Goal: Task Accomplishment & Management: Manage account settings

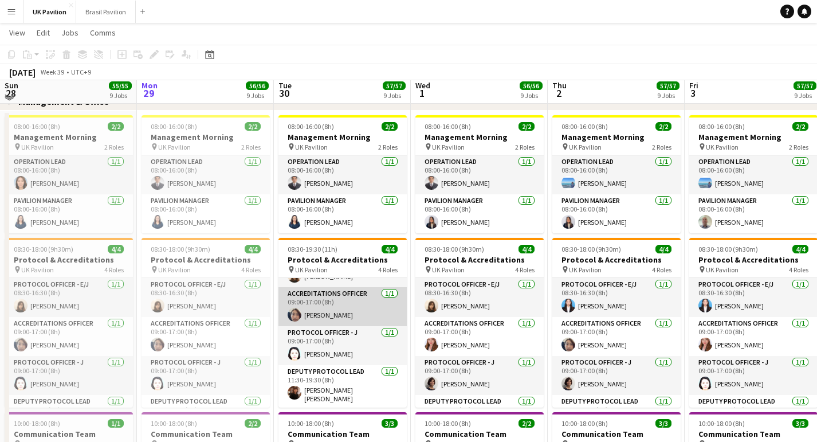
scroll to position [127, 0]
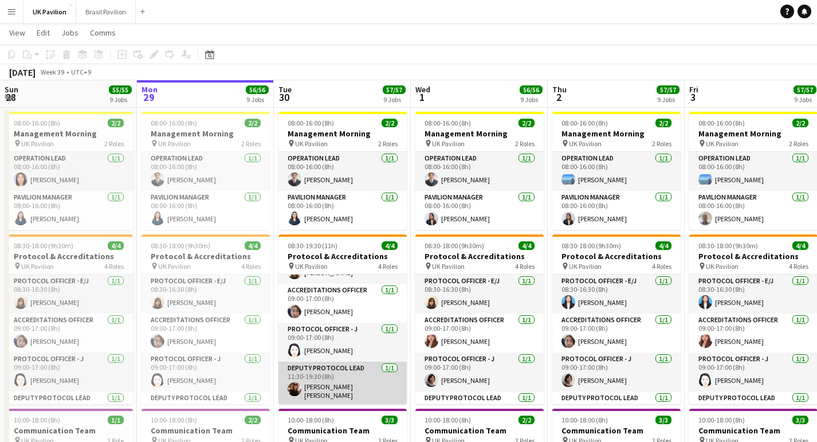
click at [340, 396] on app-card-role "Deputy Protocol Lead [DATE] 11:30-19:30 (8h) [PERSON_NAME] [PERSON_NAME]" at bounding box center [343, 383] width 128 height 42
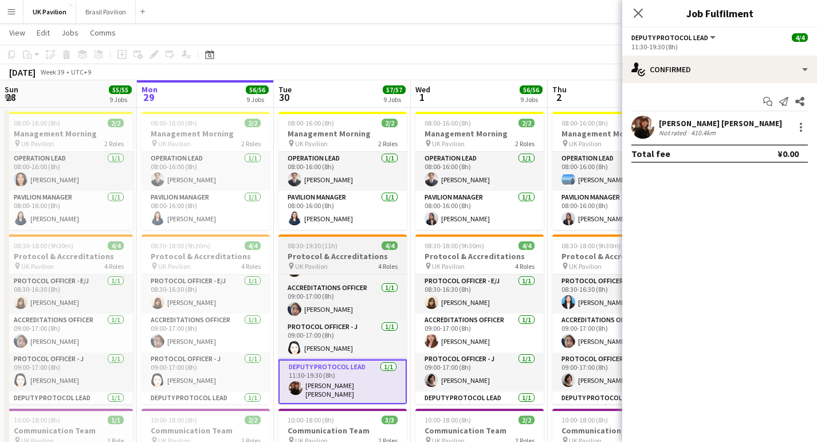
click at [369, 261] on h3 "Protocol & Accreditations" at bounding box center [343, 256] width 128 height 10
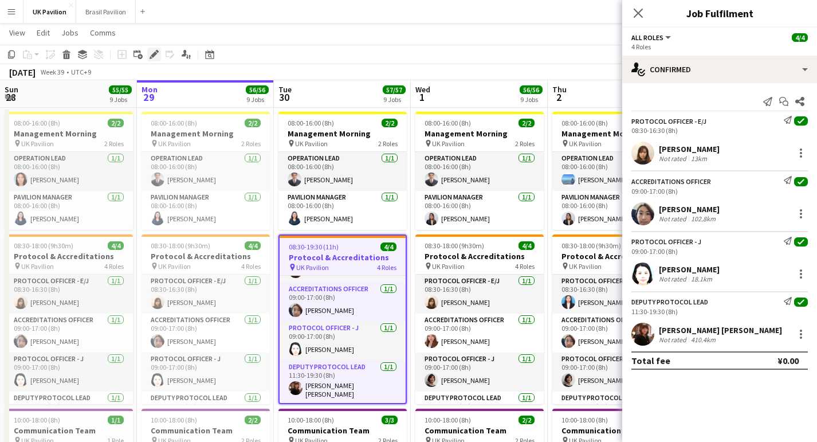
click at [154, 58] on icon "Edit" at bounding box center [154, 54] width 9 height 9
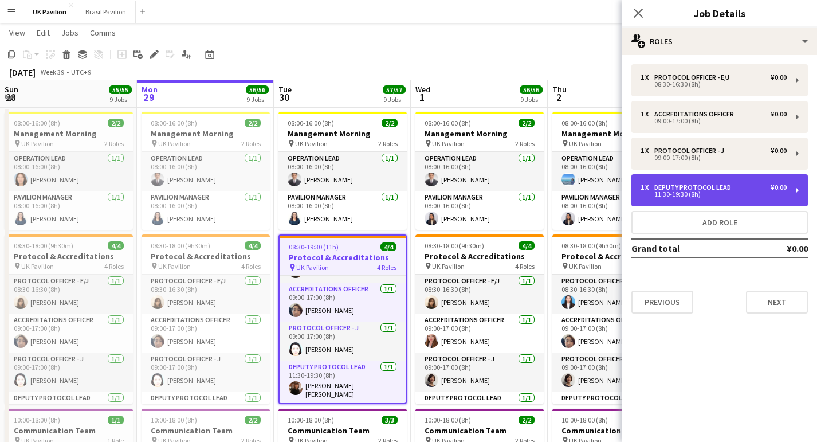
click at [699, 191] on div "Deputy Protocol Lead" at bounding box center [695, 187] width 81 height 8
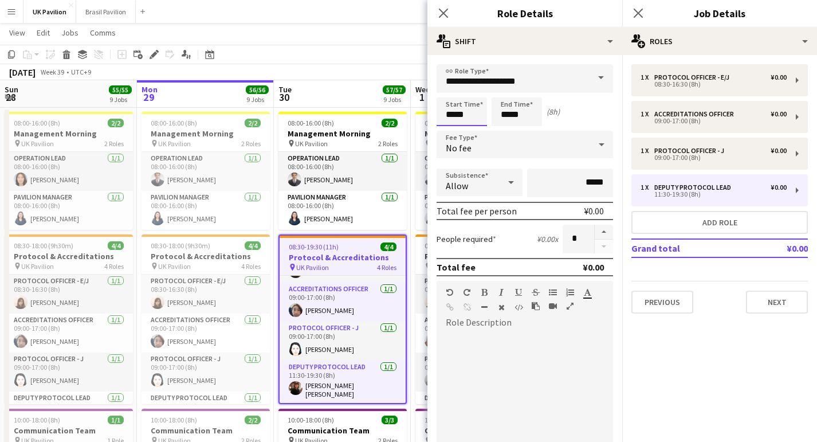
click at [455, 118] on input "*****" at bounding box center [462, 111] width 50 height 29
type input "*****"
click at [451, 95] on div at bounding box center [450, 91] width 23 height 11
click at [443, 13] on icon at bounding box center [443, 12] width 11 height 11
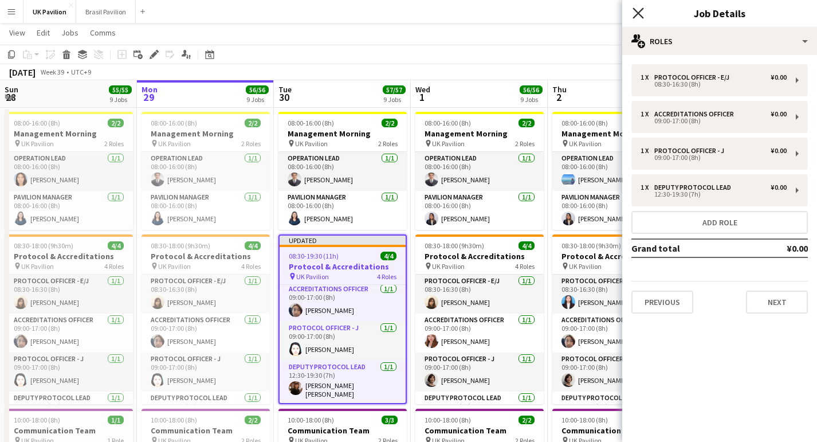
click at [639, 15] on icon "Close pop-in" at bounding box center [638, 12] width 11 height 11
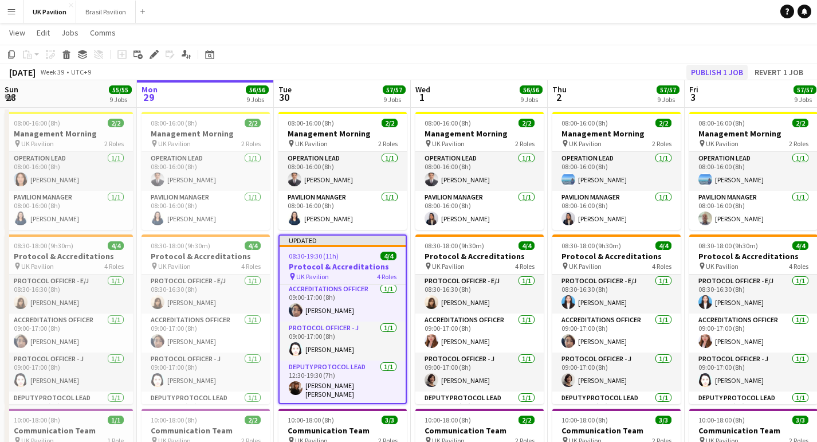
click at [708, 69] on button "Publish 1 job" at bounding box center [717, 72] width 61 height 15
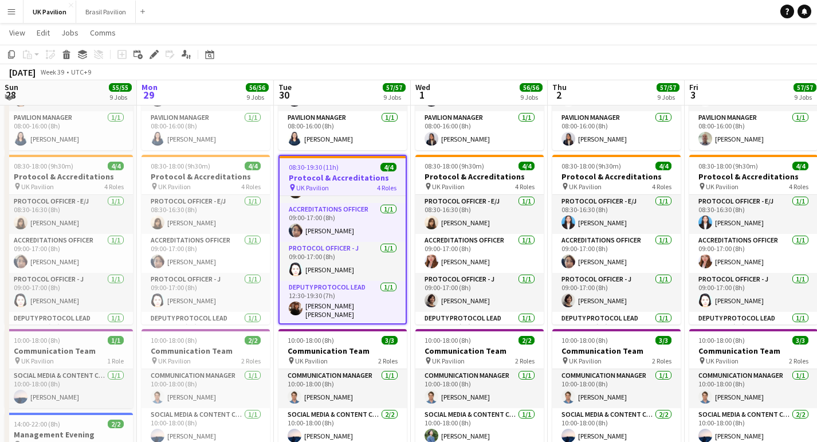
scroll to position [207, 0]
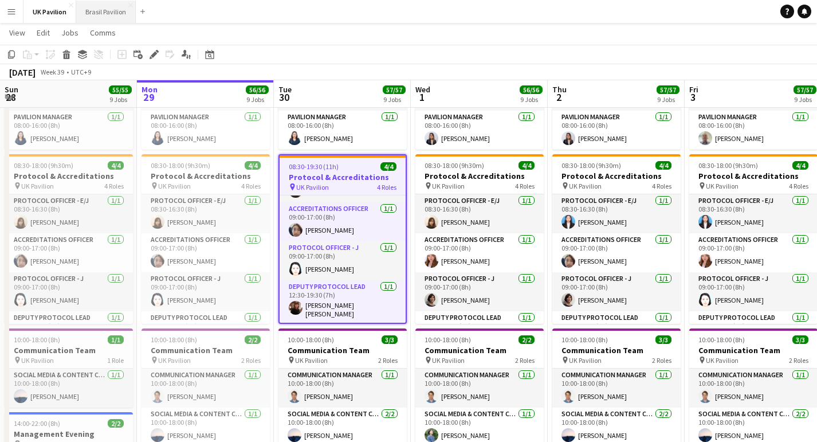
click at [130, 11] on button "Brasil Pavilion Close" at bounding box center [106, 12] width 60 height 22
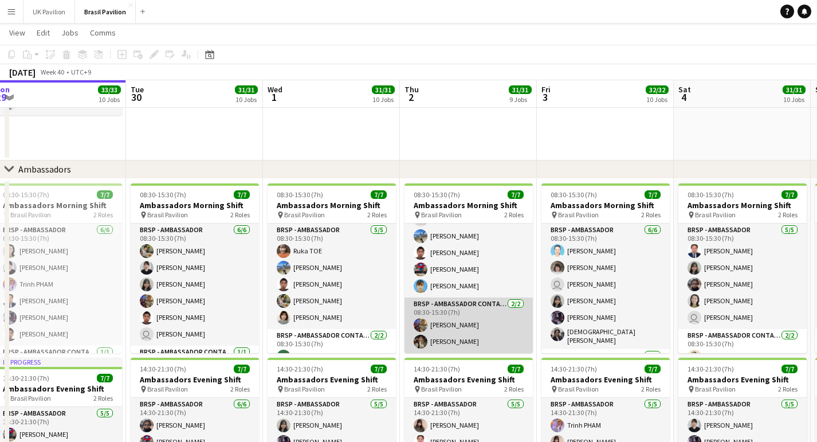
scroll to position [49, 0]
click at [489, 321] on app-card-role "BRSP - Ambassador Contact Point [DATE] 08:30-15:30 (7h) [PERSON_NAME]" at bounding box center [469, 325] width 128 height 56
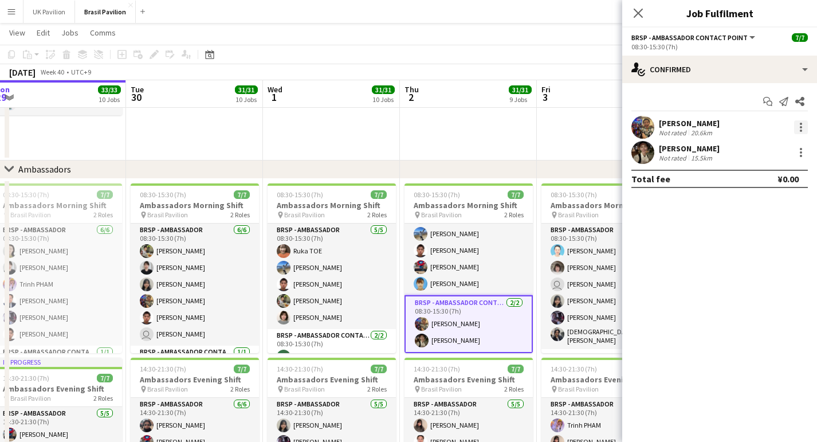
click at [797, 127] on div at bounding box center [801, 127] width 14 height 14
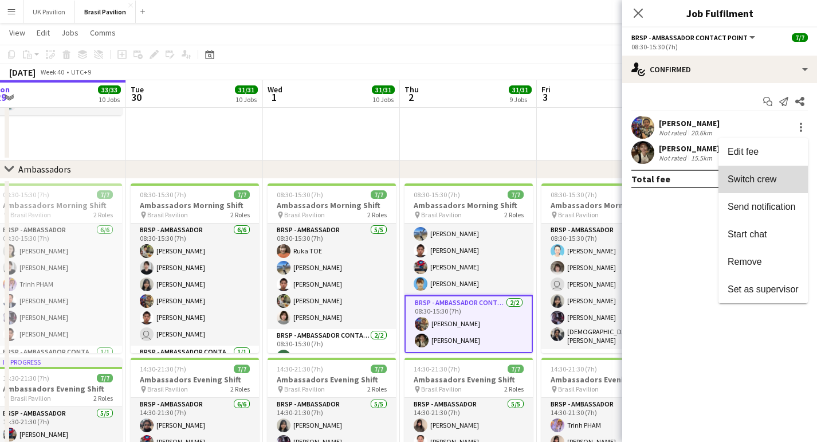
click at [728, 182] on span "Switch crew" at bounding box center [752, 179] width 49 height 10
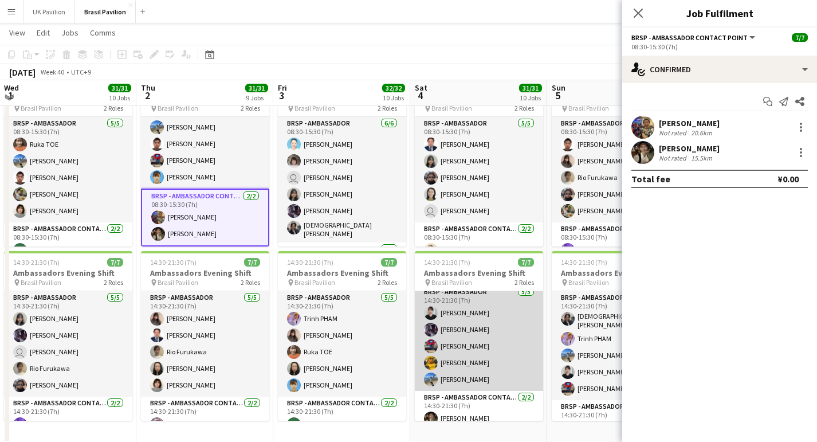
scroll to position [0, 0]
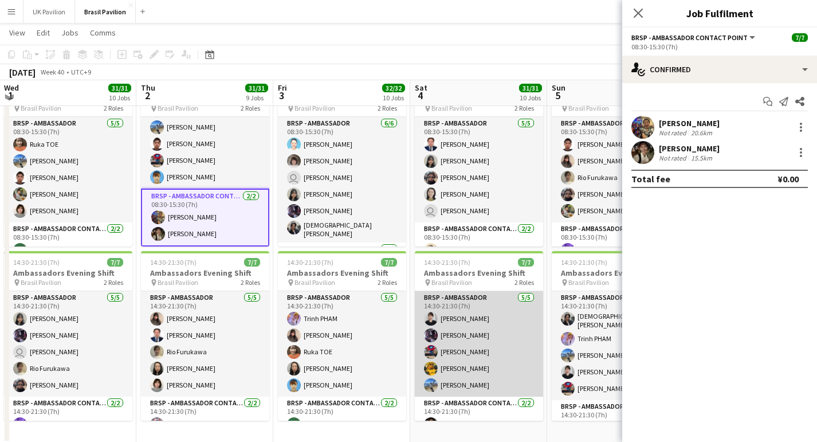
click at [480, 374] on app-card-role "BRSP - Ambassador [DATE] 14:30-21:30 (7h) [PERSON_NAME] [PERSON_NAME] [PERSON_N…" at bounding box center [479, 343] width 128 height 105
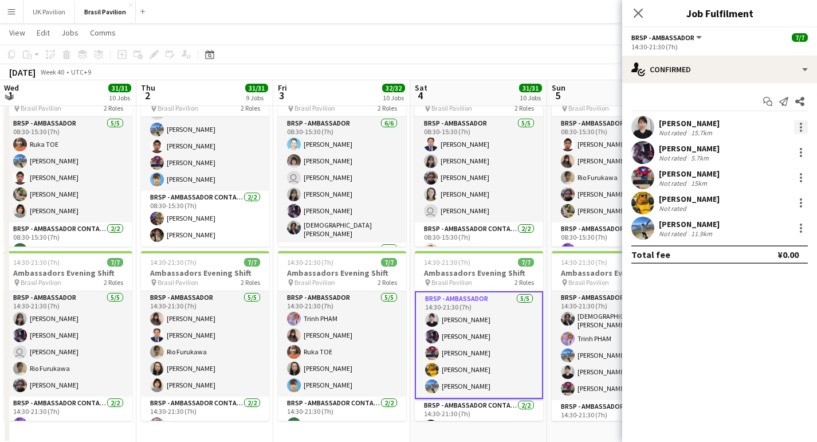
click at [802, 131] on div at bounding box center [801, 127] width 14 height 14
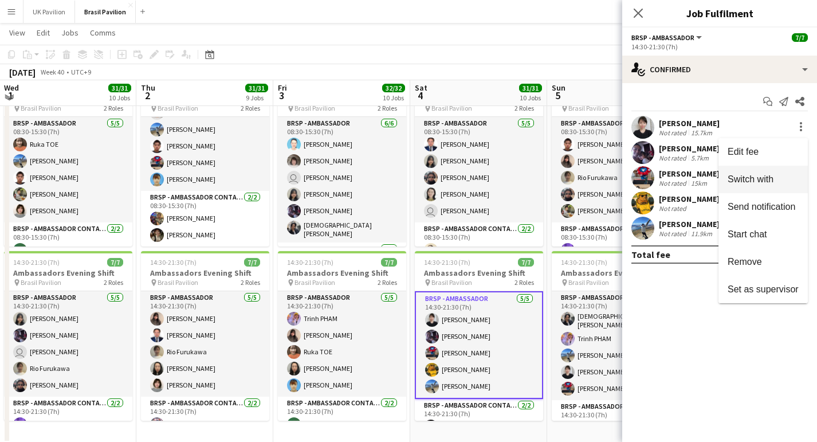
click at [757, 174] on span "Switch with" at bounding box center [751, 179] width 46 height 10
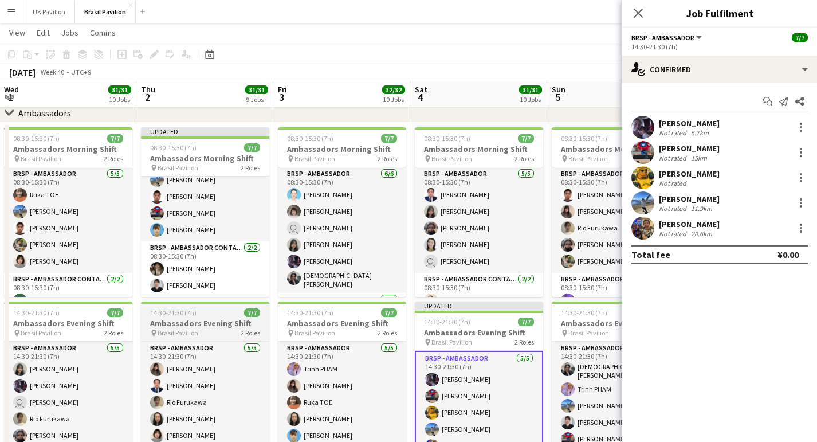
scroll to position [1362, 1]
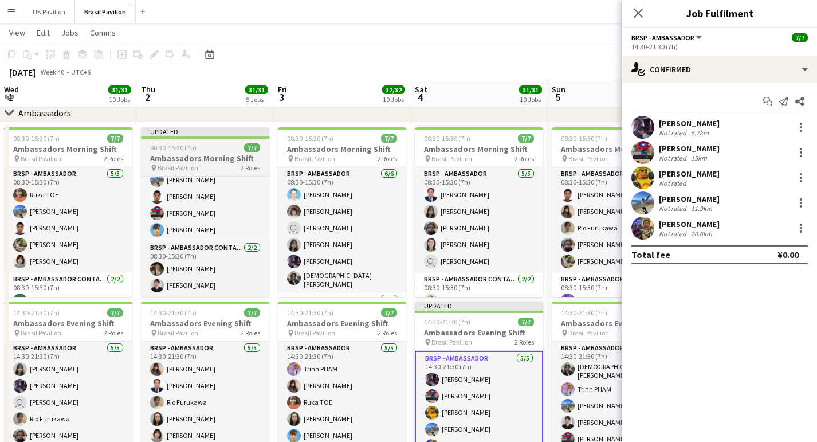
click at [187, 156] on h3 "Ambassadors Morning Shift" at bounding box center [205, 158] width 128 height 10
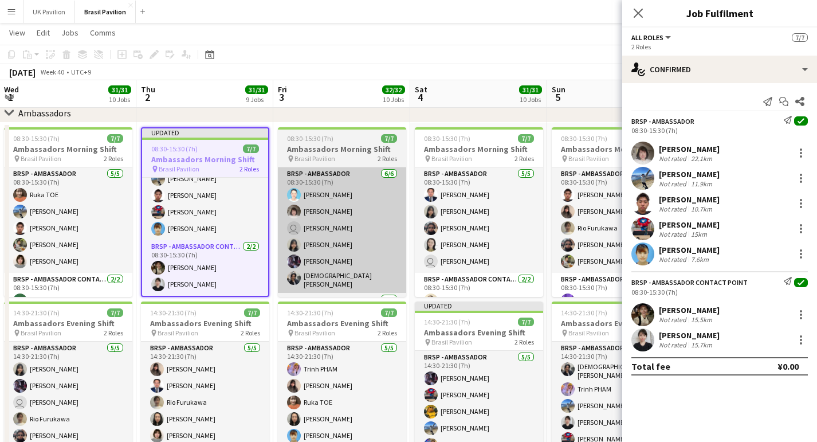
scroll to position [0, 412]
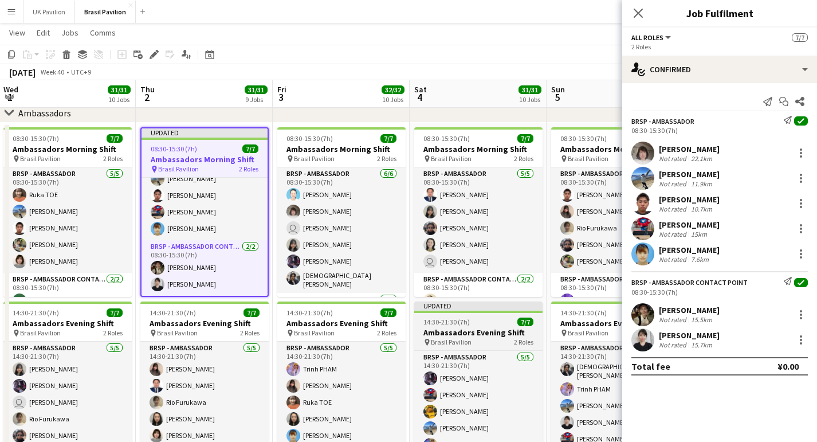
click at [463, 326] on span "14:30-21:30 (7h)" at bounding box center [447, 322] width 46 height 9
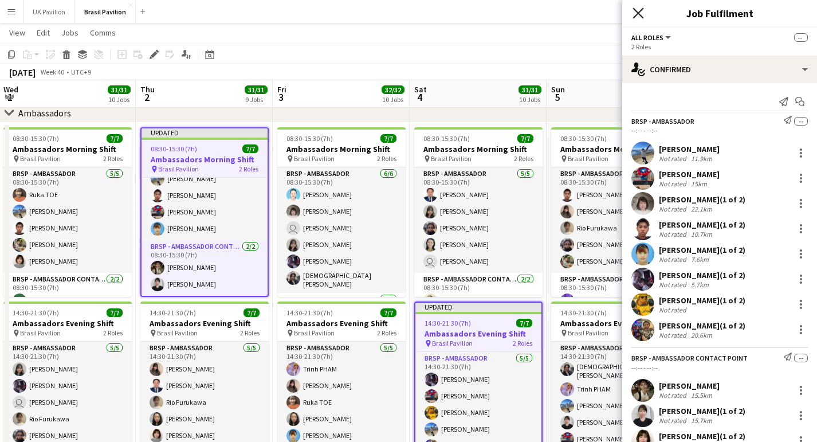
click at [639, 16] on icon "Close pop-in" at bounding box center [638, 12] width 11 height 11
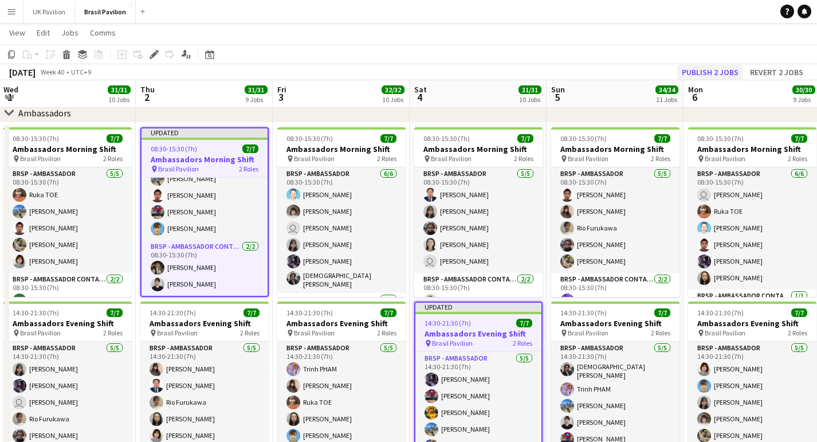
click at [677, 68] on button "Publish 2 jobs" at bounding box center [710, 72] width 66 height 15
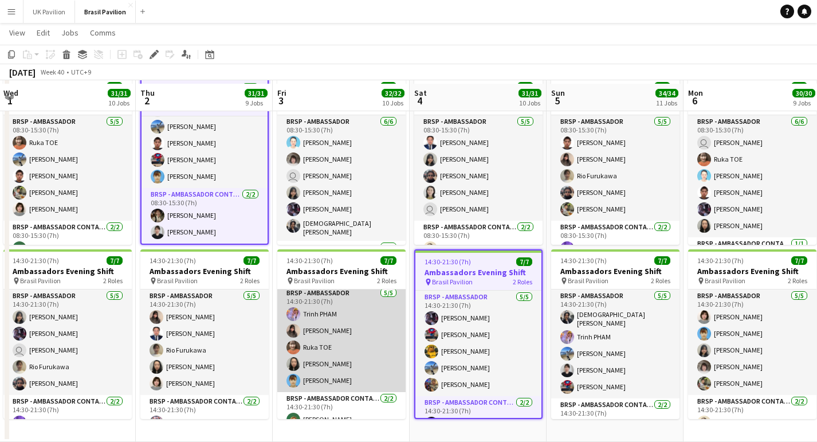
scroll to position [2, 0]
click at [337, 371] on app-card-role "BRSP - Ambassador [DATE] 14:30-21:30 (7h) Trinh PHAM [PERSON_NAME] [PERSON_NAME…" at bounding box center [341, 340] width 128 height 105
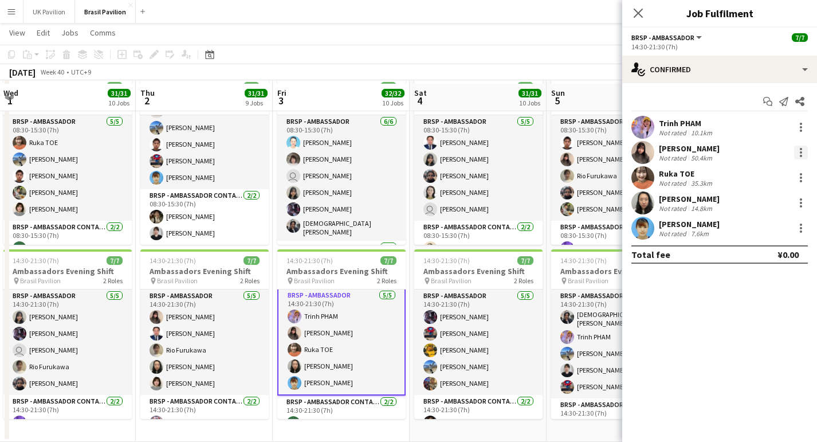
click at [802, 153] on div at bounding box center [801, 153] width 14 height 14
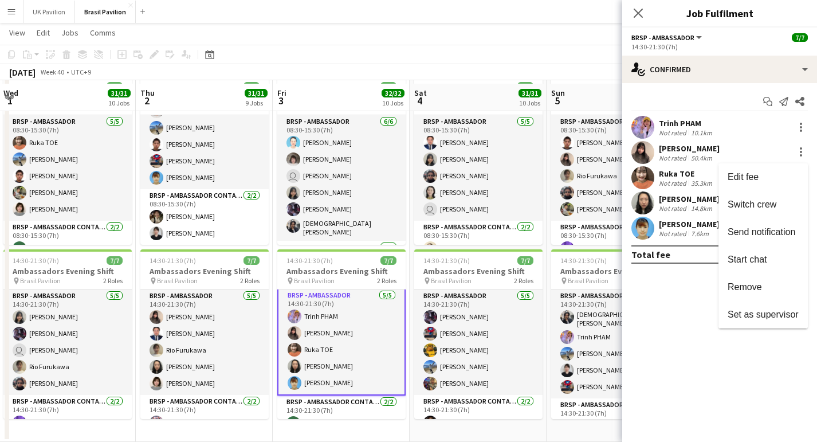
click at [735, 287] on span "Remove" at bounding box center [745, 287] width 34 height 10
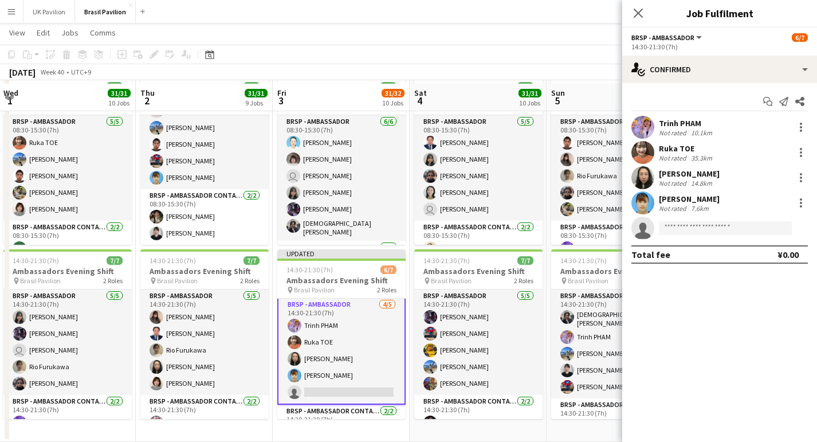
click at [337, 399] on app-card-role "BRSP - Ambassador [DATE] 14:30-21:30 (7h) Trinh PHAM Ruka TOE Ai Tsujino [PERSO…" at bounding box center [341, 351] width 128 height 108
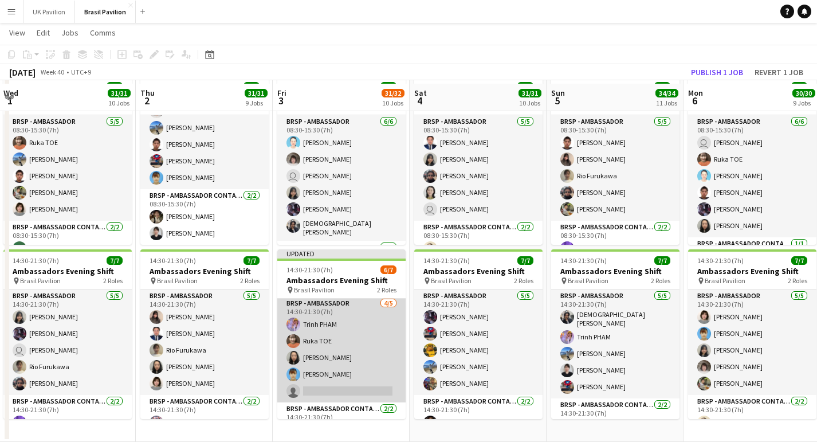
click at [330, 399] on app-card-role "BRSP - Ambassador [DATE] 14:30-21:30 (7h) Trinh PHAM Ruka TOE Ai Tsujino [PERSO…" at bounding box center [341, 349] width 128 height 105
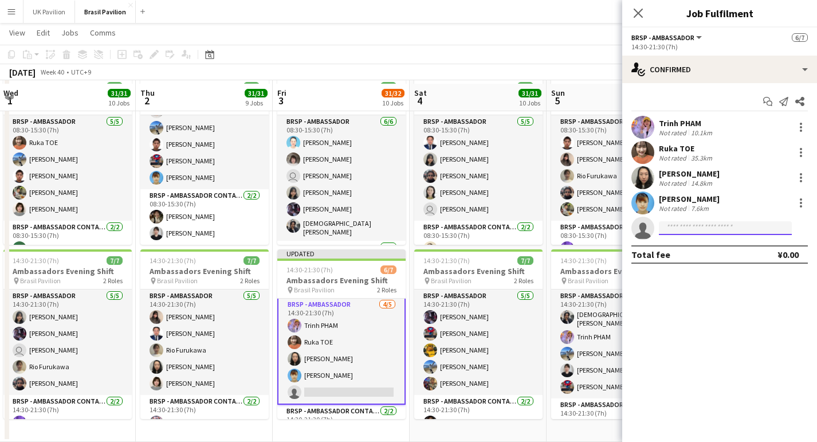
click at [674, 235] on input at bounding box center [725, 228] width 133 height 14
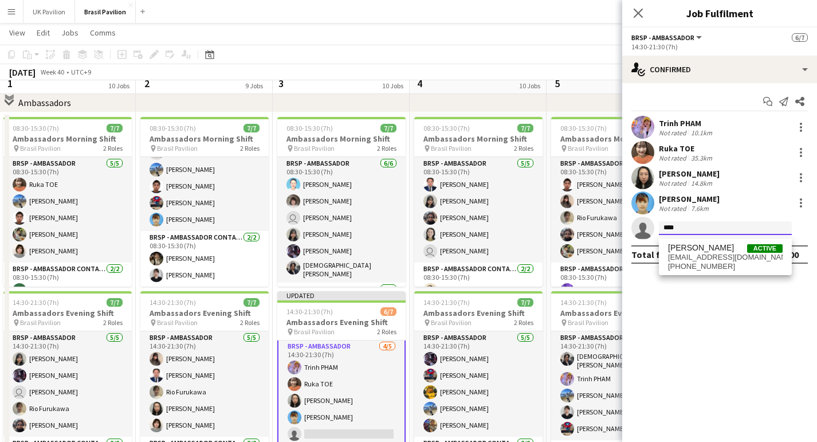
scroll to position [1354, 0]
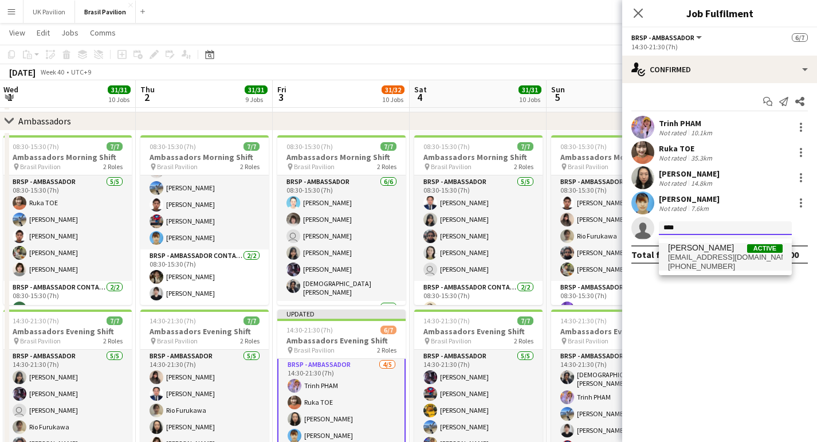
type input "****"
click at [704, 262] on span "[EMAIL_ADDRESS][DOMAIN_NAME]" at bounding box center [725, 257] width 115 height 9
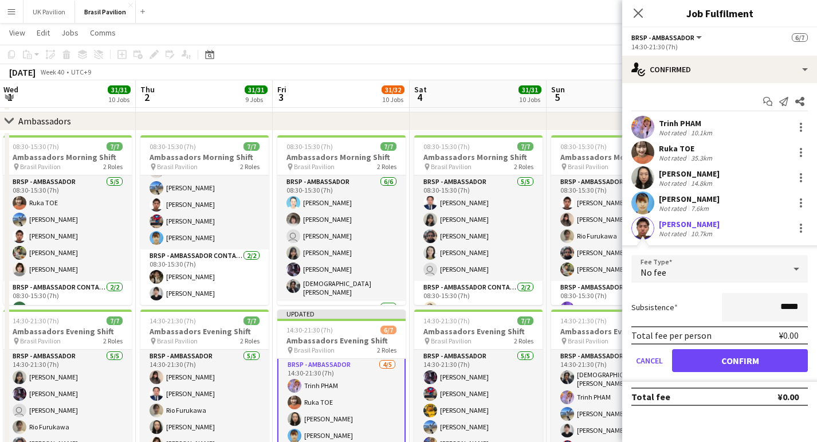
click at [726, 369] on button "Confirm" at bounding box center [740, 360] width 136 height 23
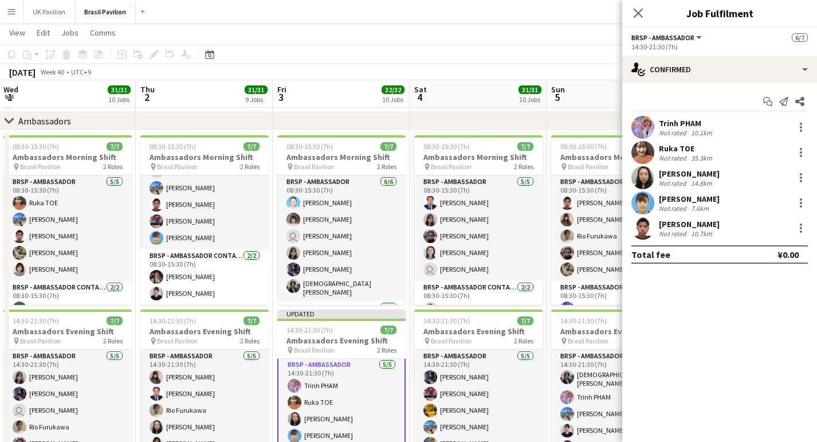
click at [638, 13] on icon at bounding box center [638, 13] width 9 height 9
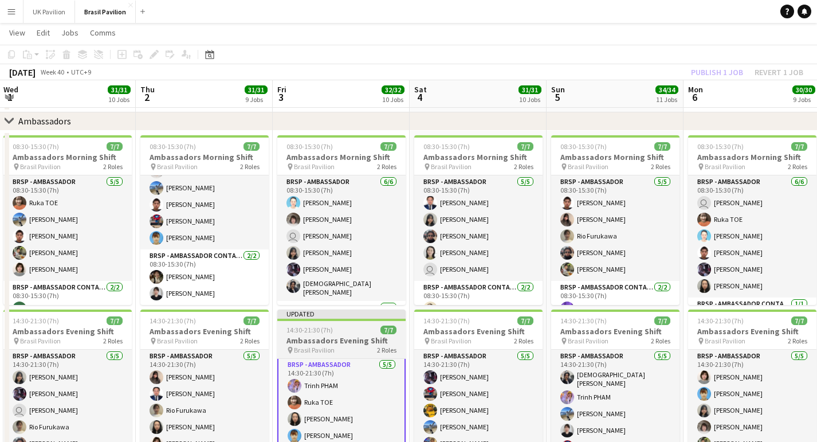
click at [319, 342] on h3 "Ambassadors Evening Shift" at bounding box center [341, 340] width 128 height 10
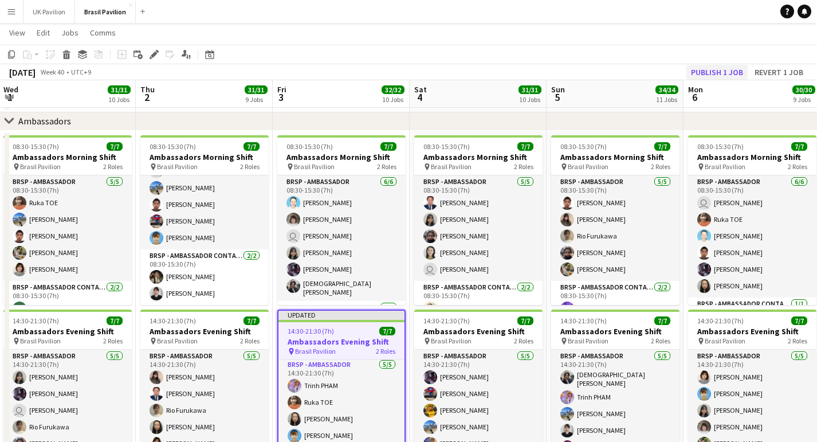
click at [707, 73] on button "Publish 1 job" at bounding box center [717, 72] width 61 height 15
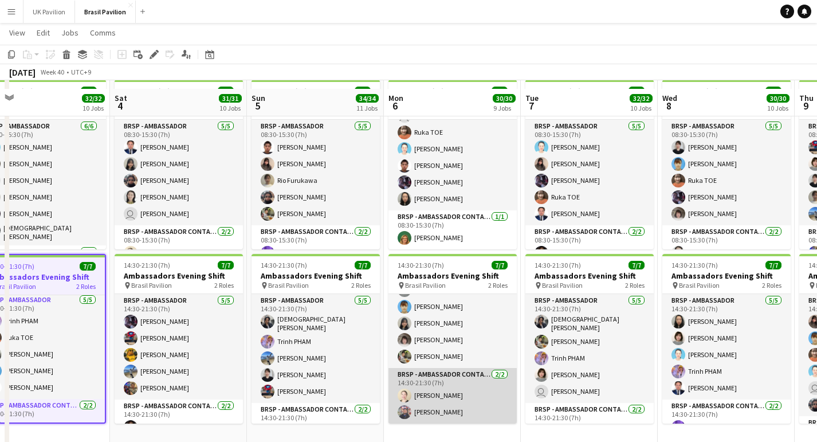
scroll to position [1418, 0]
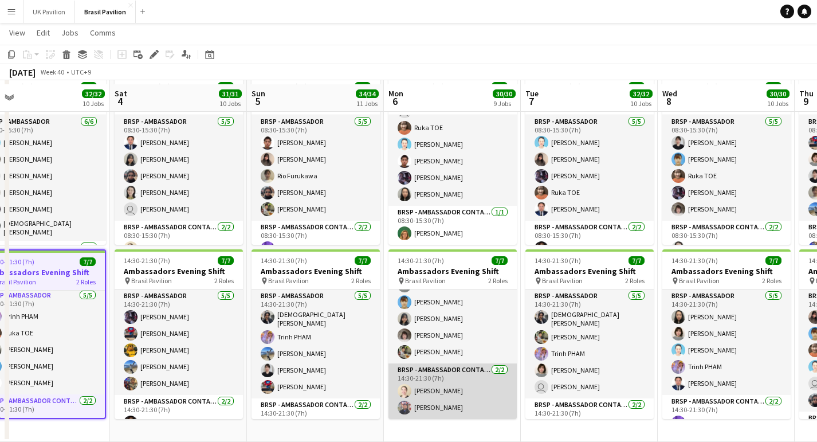
click at [459, 395] on app-card-role "BRSP - Ambassador Contact Point [DATE] 14:30-21:30 (7h) [PERSON_NAME]" at bounding box center [453, 391] width 128 height 56
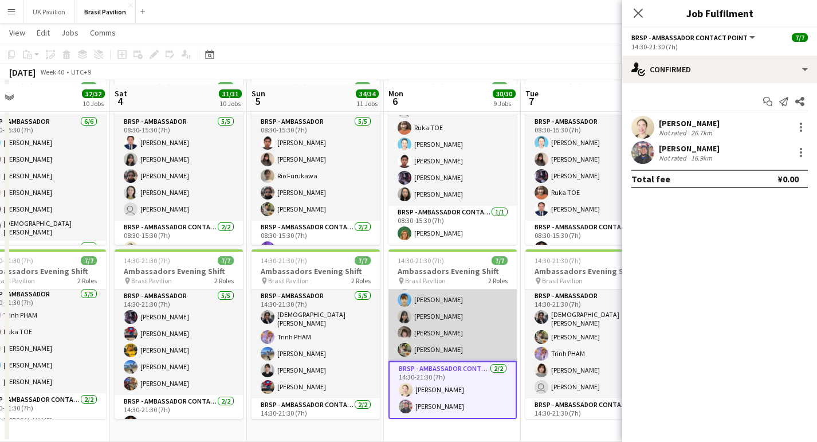
click at [456, 358] on app-card-role "BRSP - Ambassador [DATE] 14:30-21:30 (7h) Mari [PERSON_NAME] [PERSON_NAME] [PER…" at bounding box center [453, 308] width 128 height 105
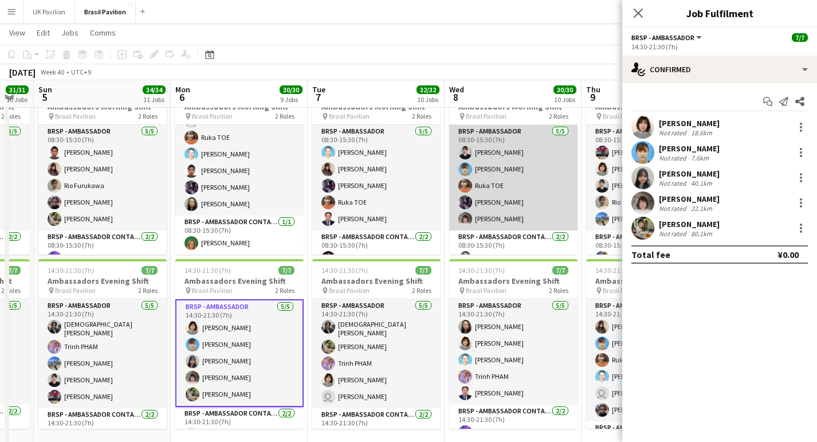
scroll to position [0, 377]
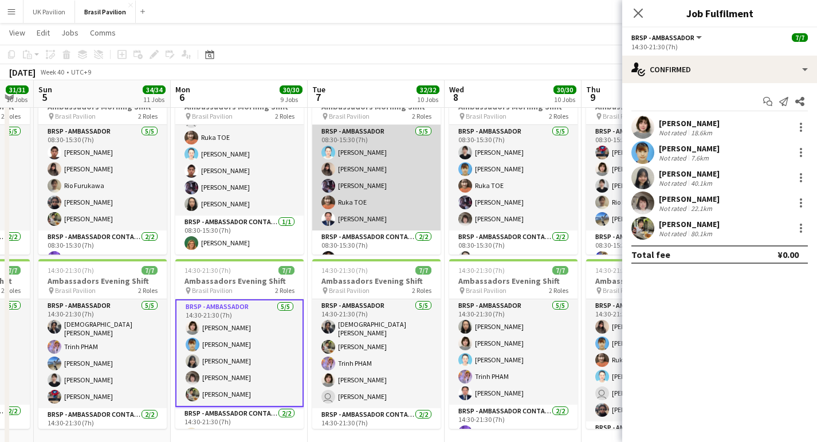
click at [385, 216] on app-card-role "BRSP - Ambassador [DATE] 08:30-15:30 (7h) [PERSON_NAME] [PERSON_NAME] [PERSON_N…" at bounding box center [376, 177] width 128 height 105
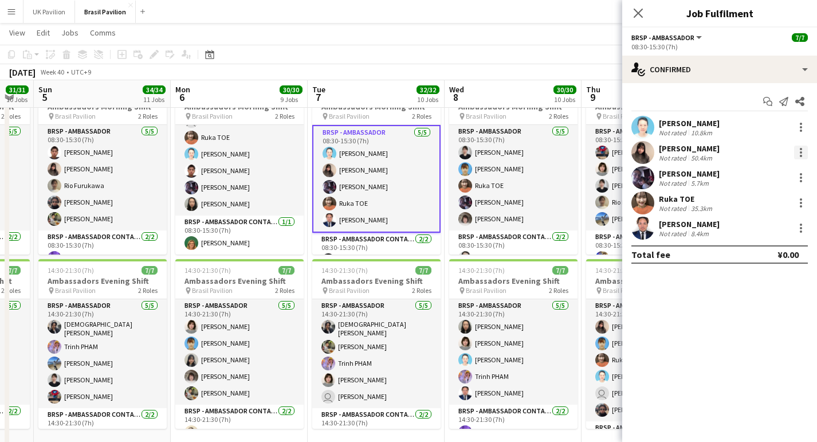
click at [800, 155] on div at bounding box center [801, 153] width 14 height 14
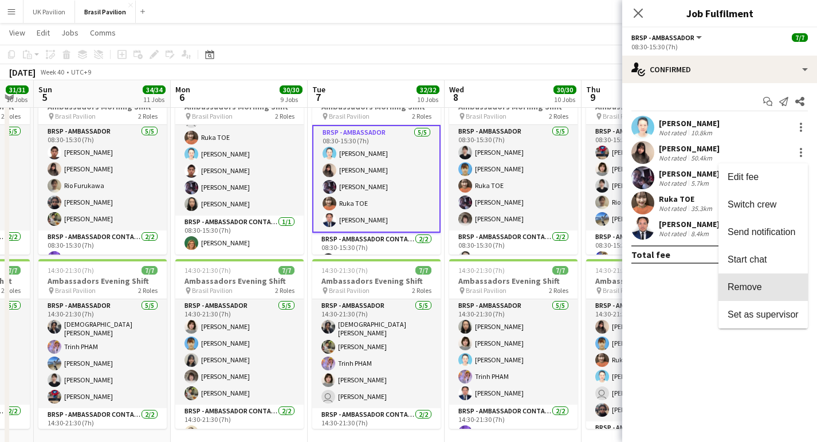
click at [743, 291] on span "Remove" at bounding box center [745, 287] width 34 height 10
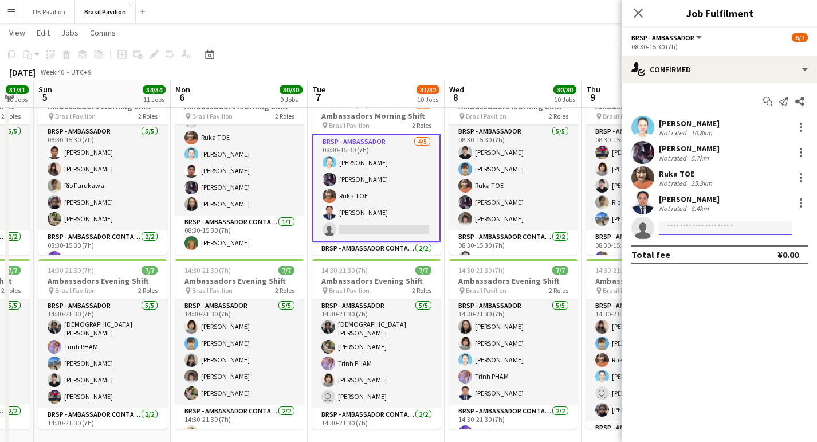
click at [688, 235] on input at bounding box center [725, 228] width 133 height 14
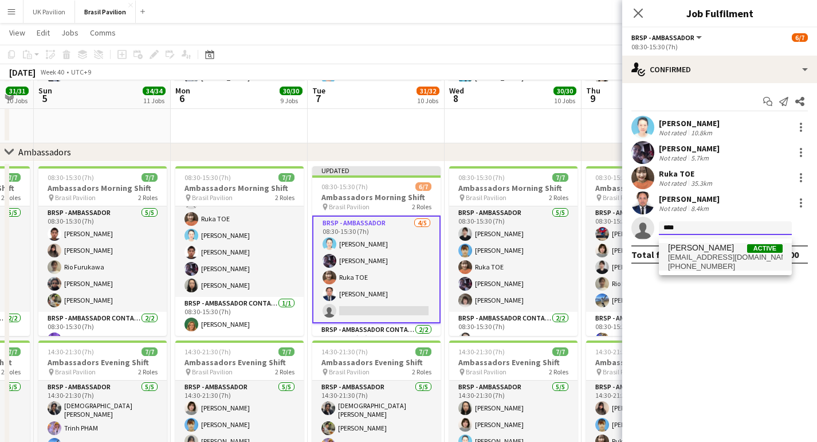
scroll to position [1323, 2]
type input "****"
click at [702, 257] on span "[EMAIL_ADDRESS][DOMAIN_NAME]" at bounding box center [725, 257] width 115 height 9
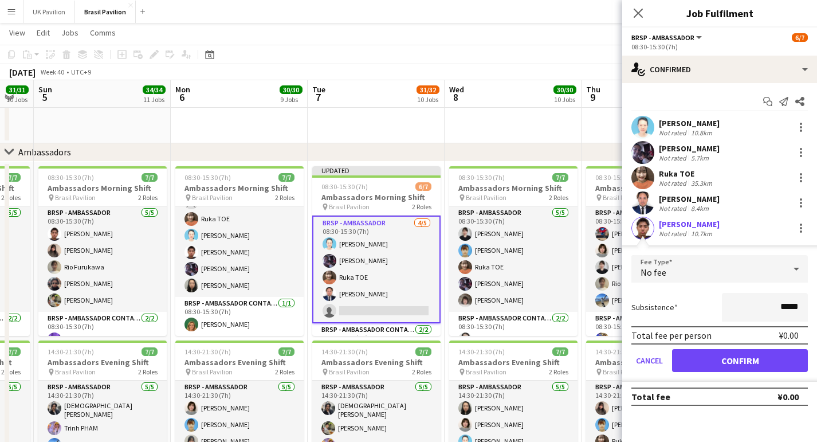
click at [720, 370] on button "Confirm" at bounding box center [740, 360] width 136 height 23
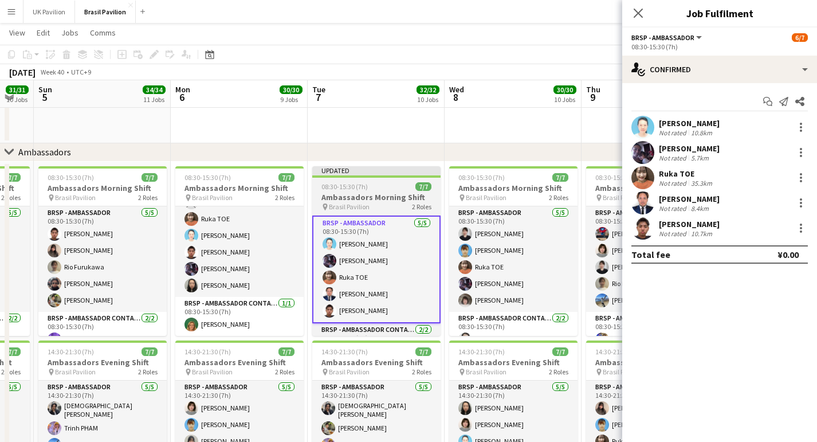
click at [361, 202] on h3 "Ambassadors Morning Shift" at bounding box center [376, 197] width 128 height 10
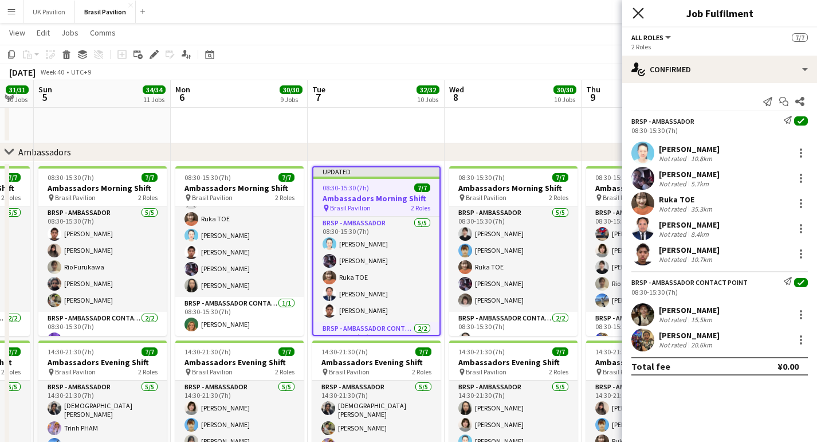
click at [640, 11] on icon at bounding box center [638, 12] width 11 height 11
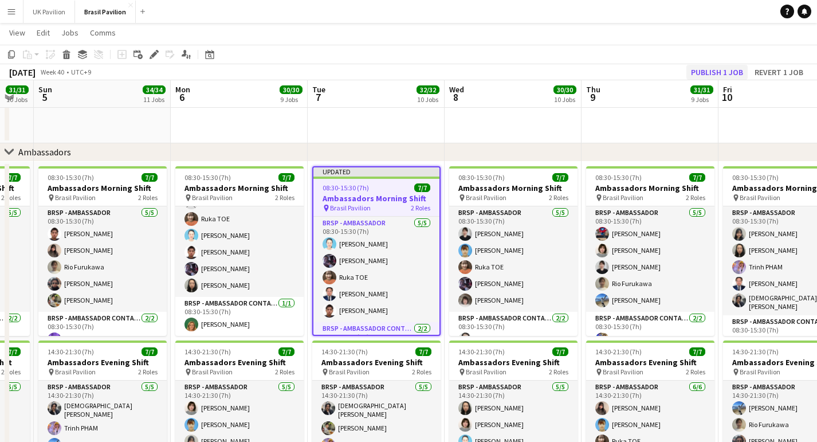
click at [703, 72] on button "Publish 1 job" at bounding box center [717, 72] width 61 height 15
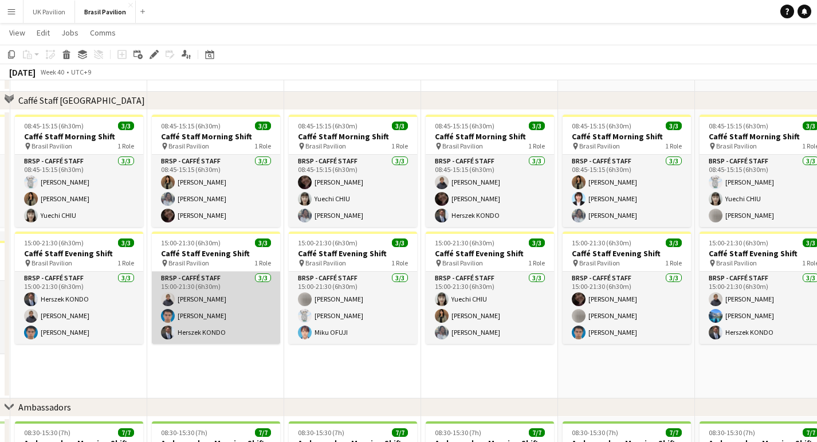
scroll to position [989, 0]
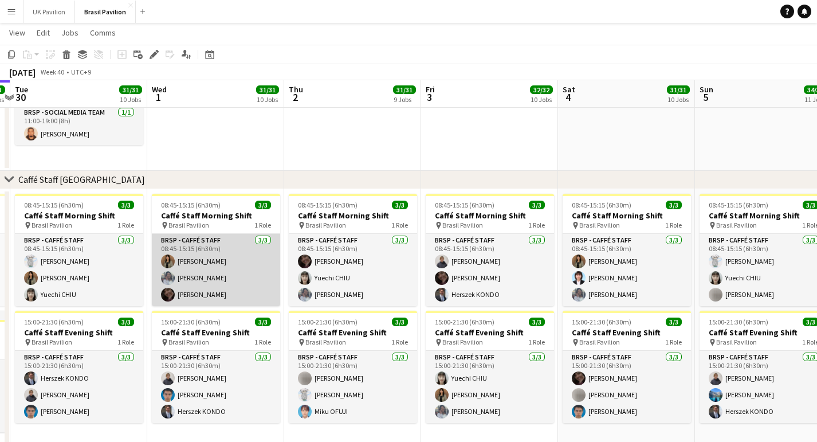
click at [215, 299] on app-card-role "BRSP - Caffé Staff [DATE] 08:45-15:15 (6h30m) [PERSON_NAME] [PERSON_NAME]" at bounding box center [216, 270] width 128 height 72
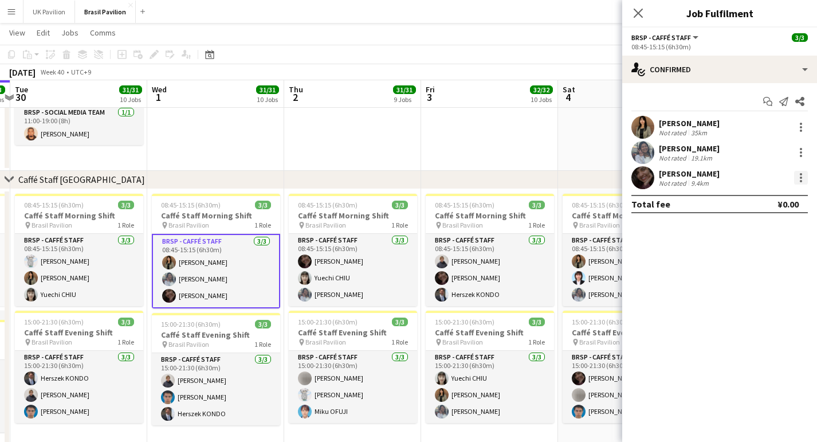
click at [801, 175] on div at bounding box center [801, 174] width 2 height 2
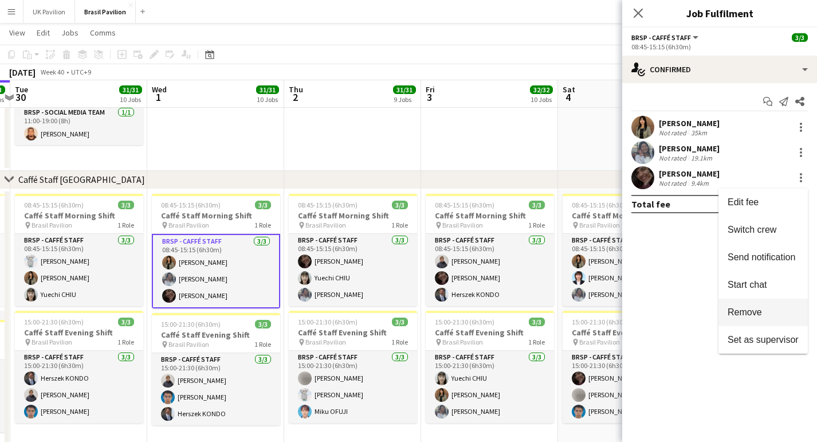
click at [750, 314] on span "Remove" at bounding box center [745, 312] width 34 height 10
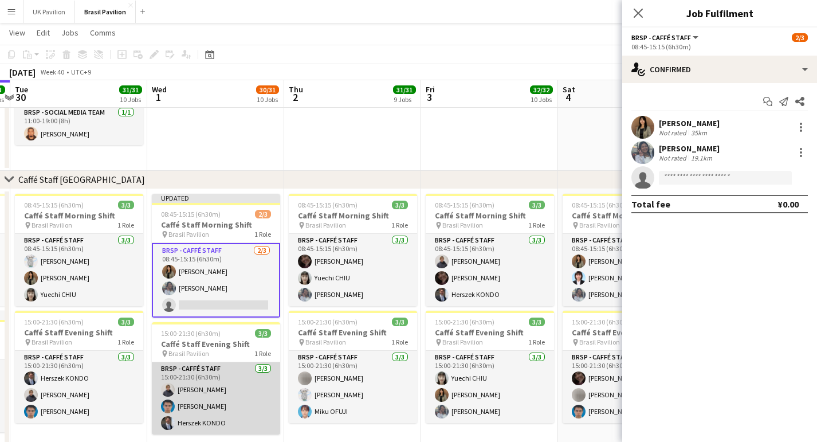
click at [207, 407] on app-card-role "BRSP - Caffé Staff [DATE] 15:00-21:30 (6h30m) [PERSON_NAME] Herszek KONDO" at bounding box center [216, 398] width 128 height 72
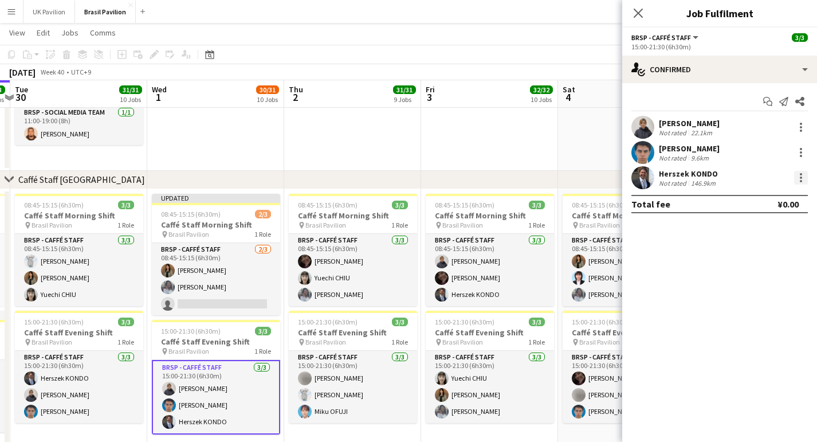
click at [798, 182] on div at bounding box center [801, 178] width 14 height 14
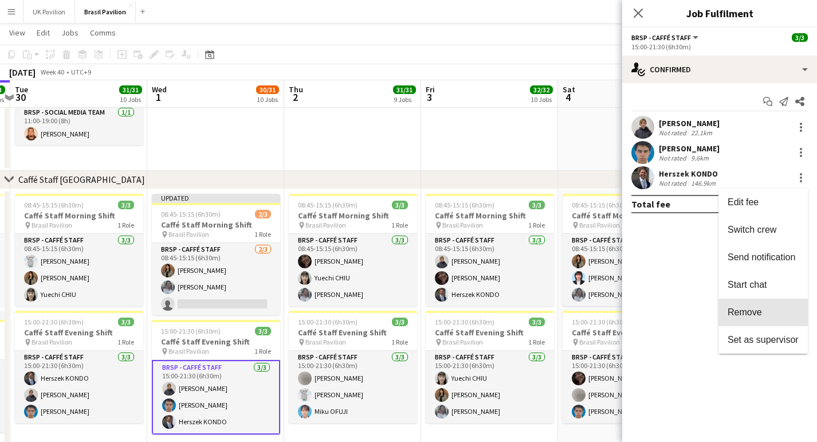
click at [743, 311] on span "Remove" at bounding box center [745, 312] width 34 height 10
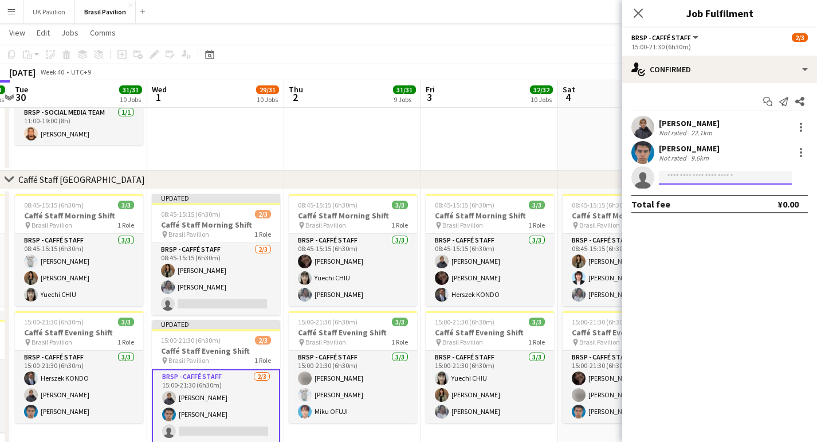
click at [684, 175] on input at bounding box center [725, 178] width 133 height 14
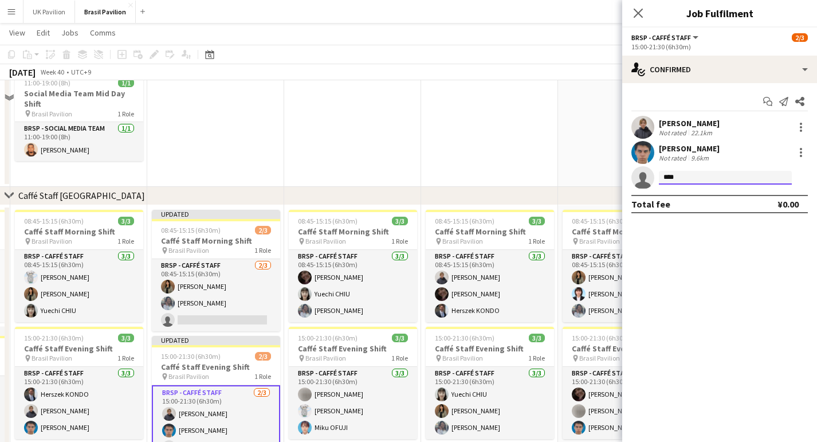
scroll to position [929, 0]
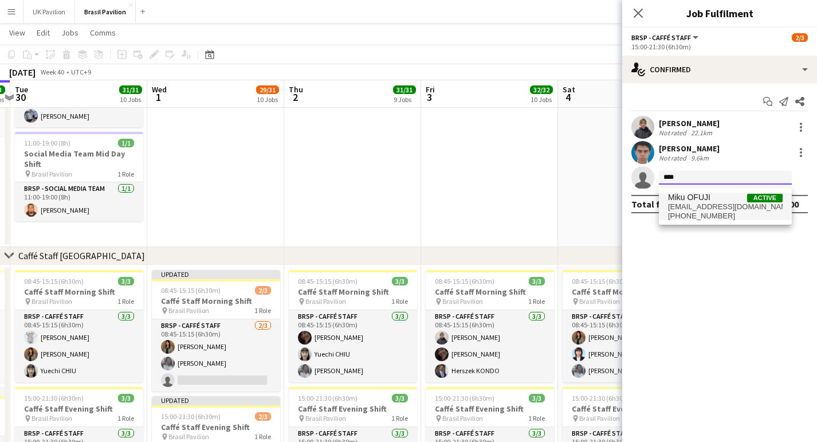
type input "****"
click at [696, 211] on span "[EMAIL_ADDRESS][DOMAIN_NAME]" at bounding box center [725, 206] width 115 height 9
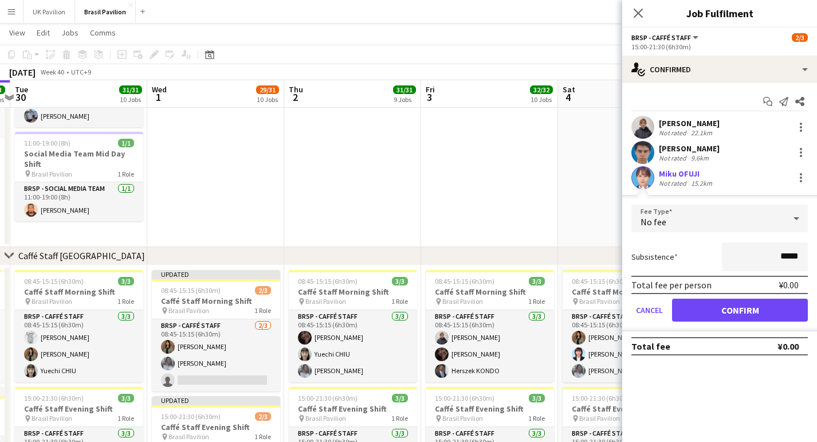
click at [737, 312] on button "Confirm" at bounding box center [740, 310] width 136 height 23
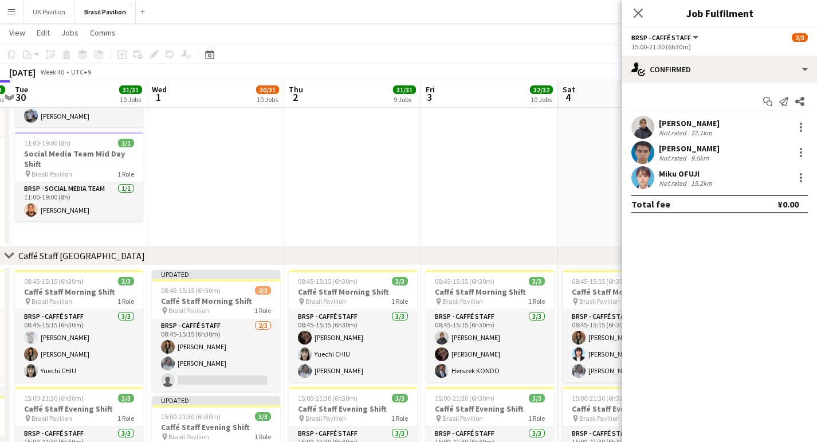
scroll to position [912, 0]
drag, startPoint x: 637, startPoint y: 11, endPoint x: 600, endPoint y: 33, distance: 43.4
click at [638, 11] on icon "Close pop-in" at bounding box center [638, 13] width 9 height 9
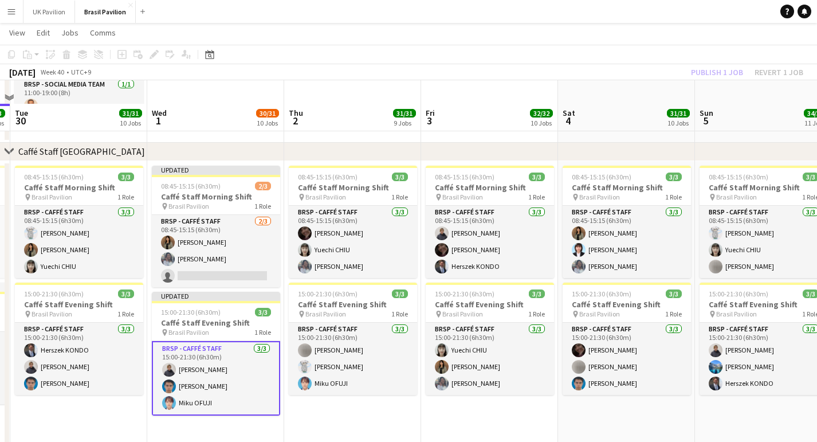
scroll to position [1059, 0]
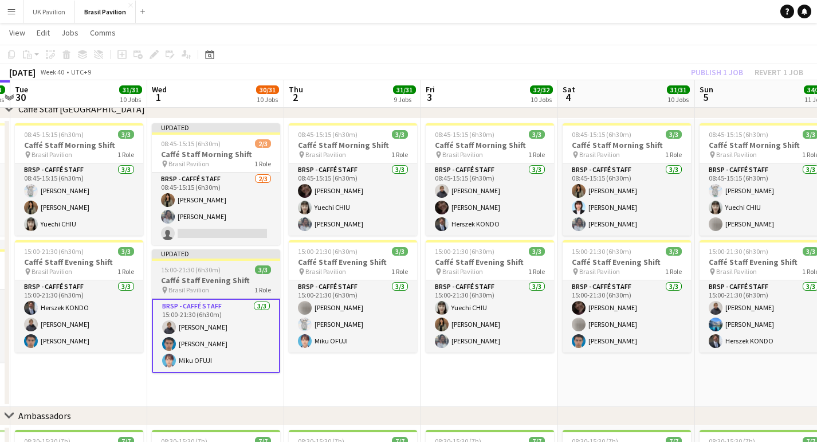
drag, startPoint x: 217, startPoint y: 288, endPoint x: 222, endPoint y: 282, distance: 7.3
click at [217, 285] on h3 "Caffé Staff Evening Shift" at bounding box center [216, 280] width 128 height 10
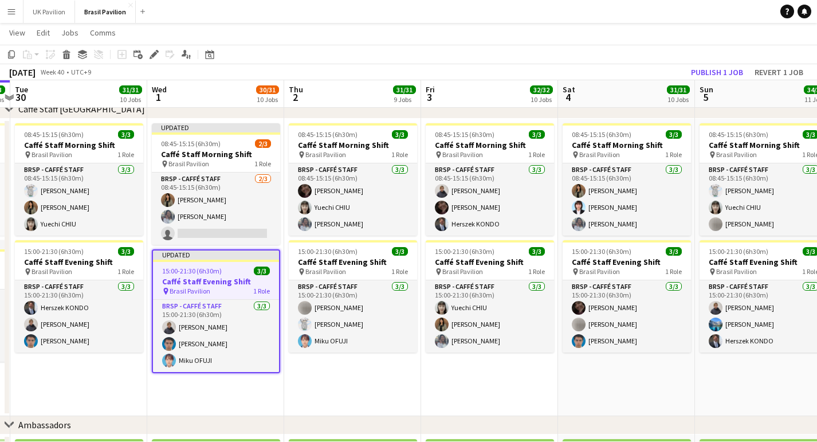
scroll to position [0, 263]
drag, startPoint x: 710, startPoint y: 73, endPoint x: 616, endPoint y: 95, distance: 96.9
click at [710, 73] on button "Publish 1 job" at bounding box center [717, 72] width 61 height 15
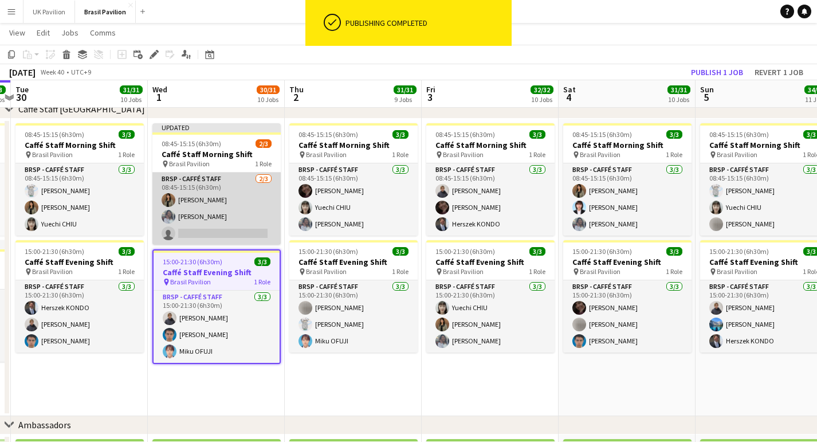
click at [193, 240] on app-card-role "BRSP - Caffé Staff [DATE] 08:45-15:15 (6h30m) [PERSON_NAME] single-neutral-acti…" at bounding box center [216, 209] width 128 height 72
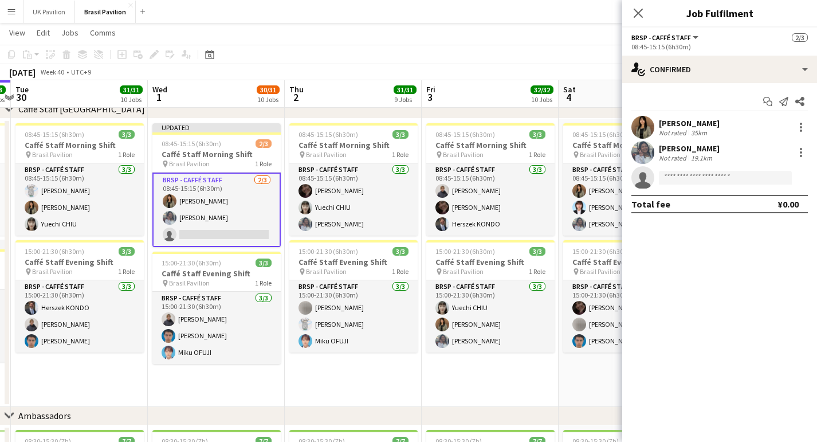
scroll to position [0, 244]
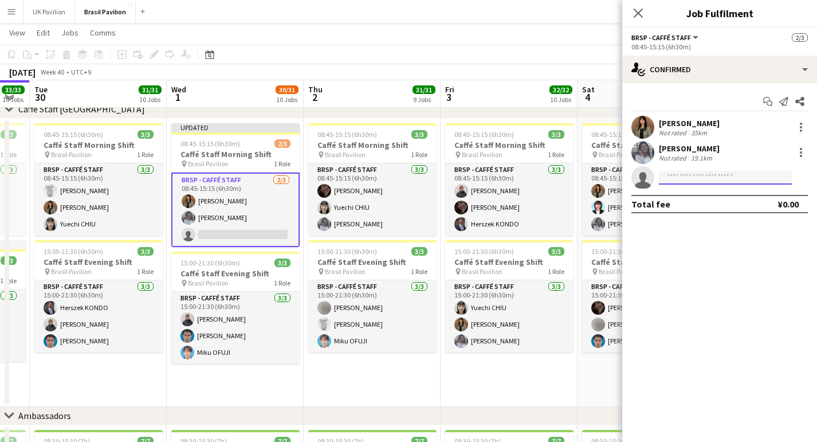
click at [691, 182] on input at bounding box center [725, 178] width 133 height 14
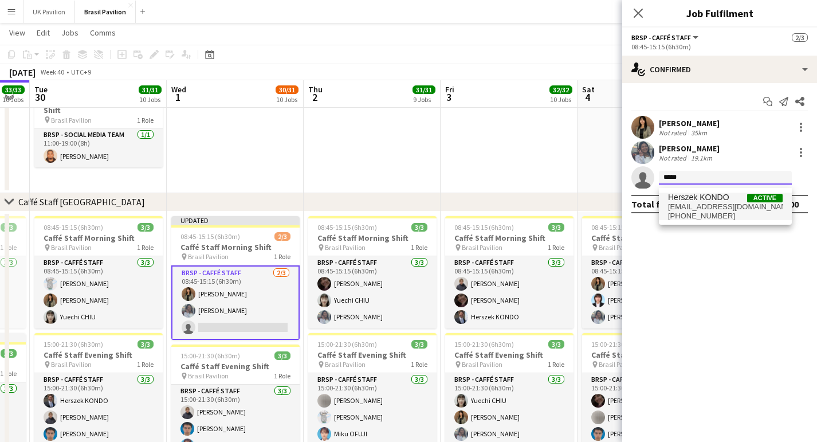
scroll to position [967, 0]
type input "*****"
click at [698, 207] on span "[EMAIL_ADDRESS][DOMAIN_NAME]" at bounding box center [725, 206] width 115 height 9
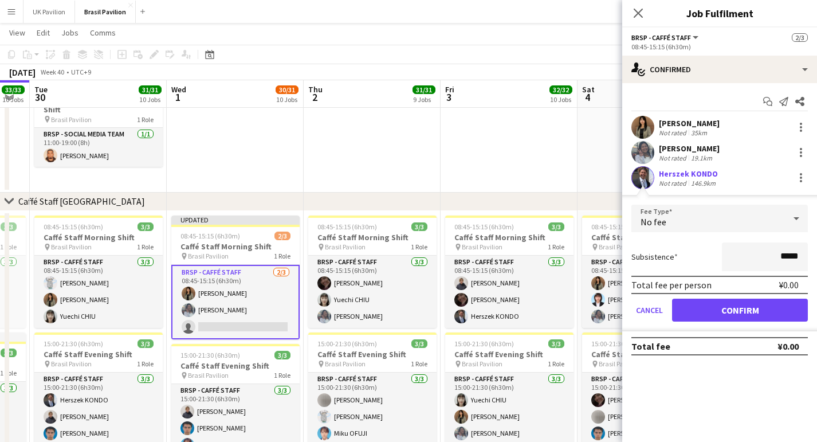
drag, startPoint x: 715, startPoint y: 322, endPoint x: 703, endPoint y: 314, distance: 14.9
click at [715, 321] on button "Confirm" at bounding box center [740, 310] width 136 height 23
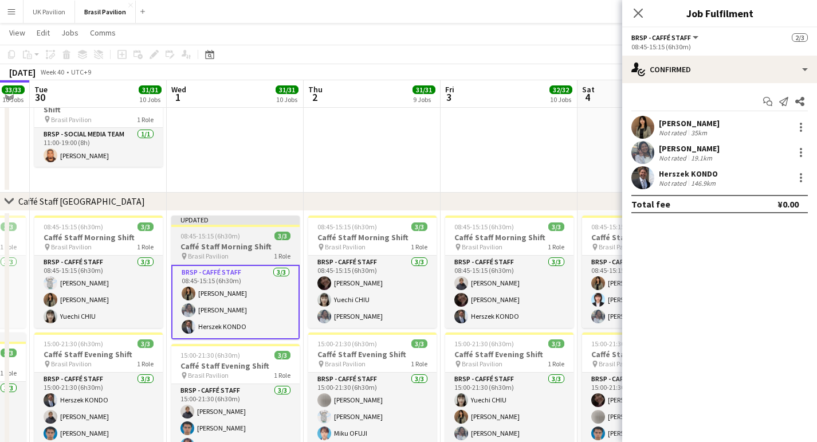
click at [240, 240] on span "08:45-15:15 (6h30m)" at bounding box center [211, 236] width 60 height 9
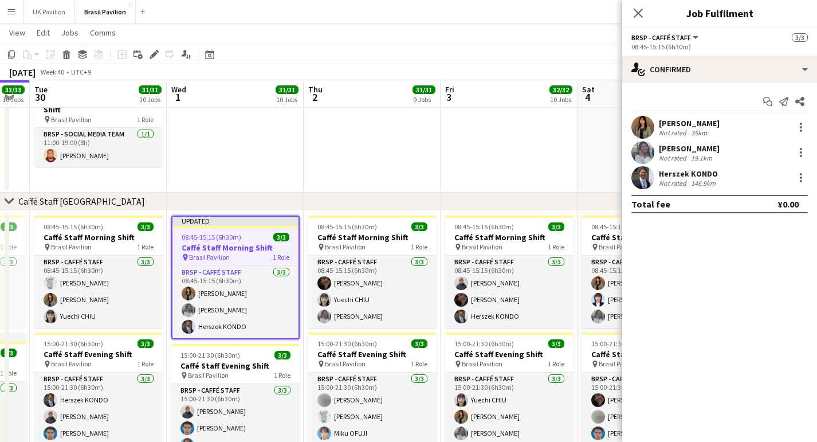
click at [639, 9] on icon "Close pop-in" at bounding box center [638, 13] width 9 height 9
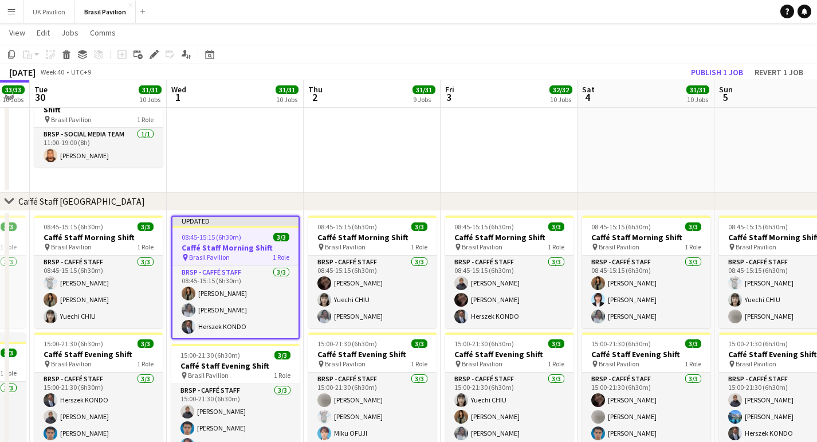
click at [692, 73] on button "Publish 1 job" at bounding box center [717, 72] width 61 height 15
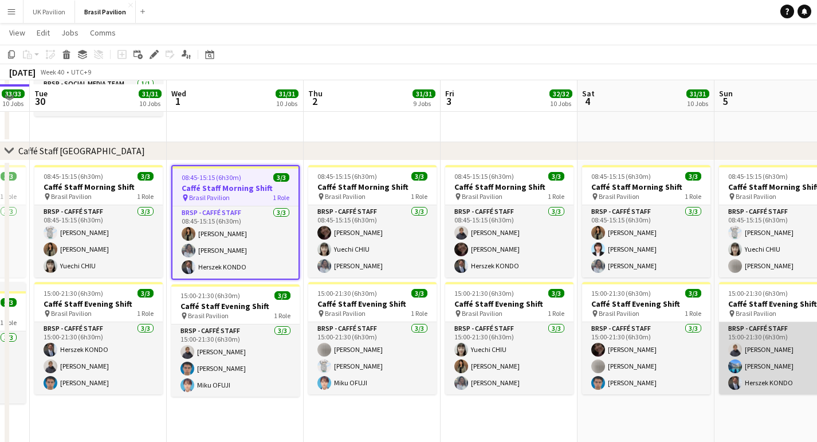
scroll to position [1021, 0]
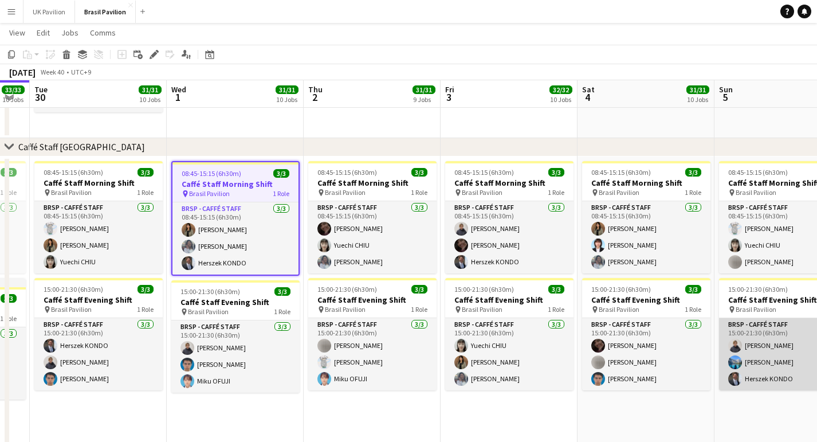
click at [774, 386] on app-card-role "BRSP - Caffé Staff [DATE] 15:00-21:30 (6h30m) [PERSON_NAME] Herszek KONDO" at bounding box center [783, 354] width 128 height 72
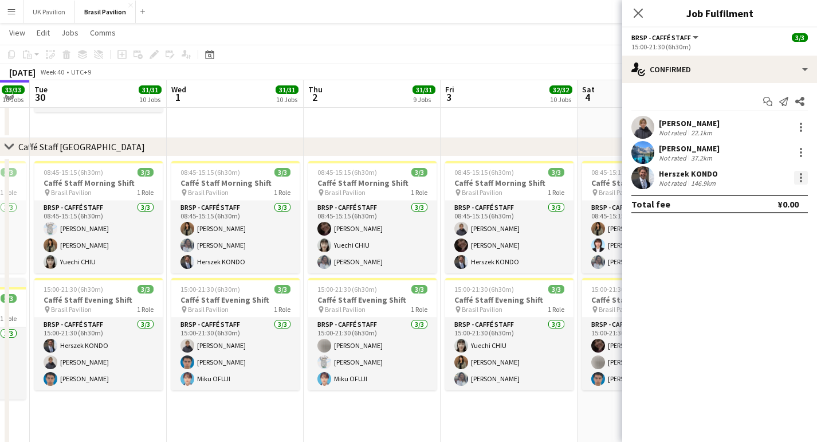
click at [797, 179] on div at bounding box center [801, 178] width 14 height 14
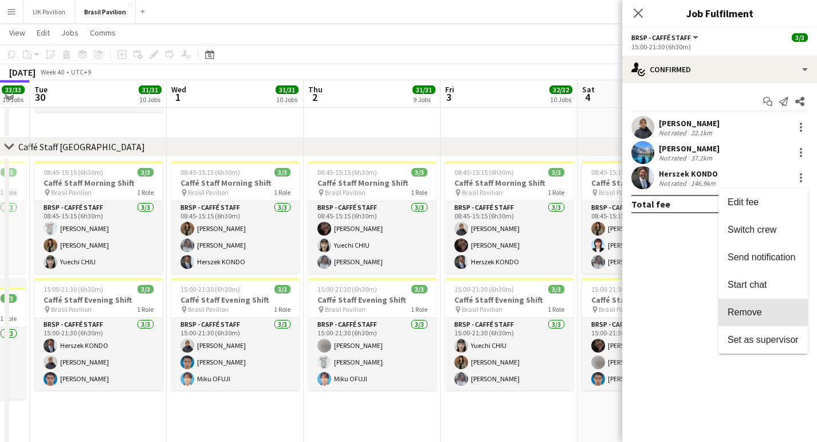
click at [733, 315] on span "Remove" at bounding box center [745, 312] width 34 height 10
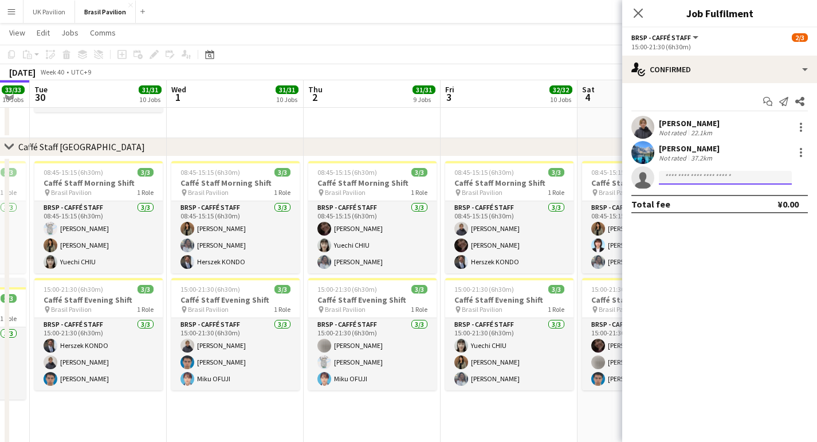
click at [669, 182] on input at bounding box center [725, 178] width 133 height 14
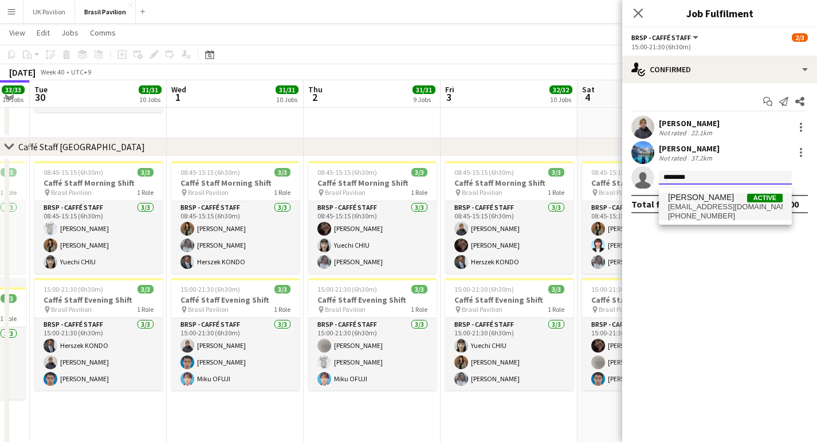
type input "********"
click at [703, 211] on span "[EMAIL_ADDRESS][DOMAIN_NAME]" at bounding box center [725, 206] width 115 height 9
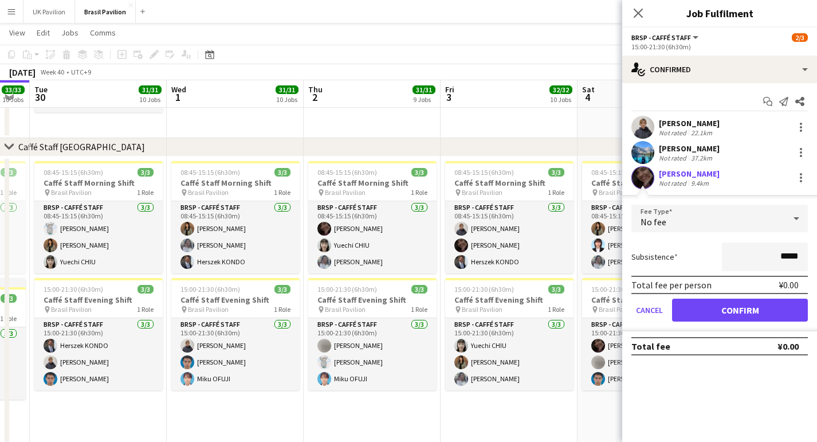
click at [736, 312] on button "Confirm" at bounding box center [740, 310] width 136 height 23
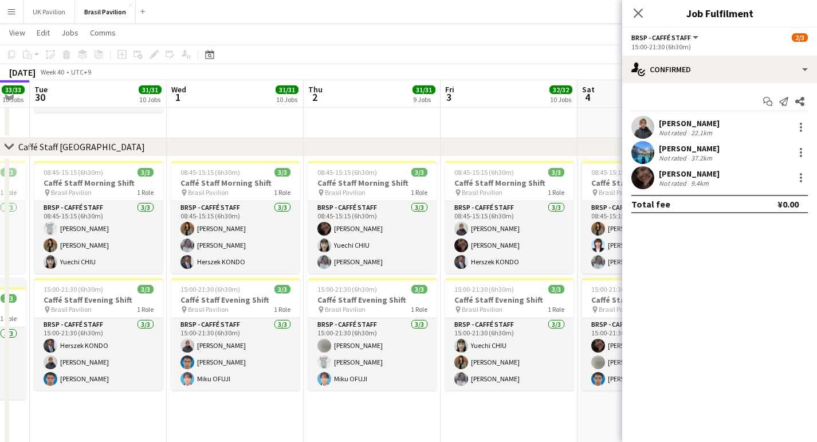
click at [641, 18] on icon "Close pop-in" at bounding box center [638, 13] width 9 height 9
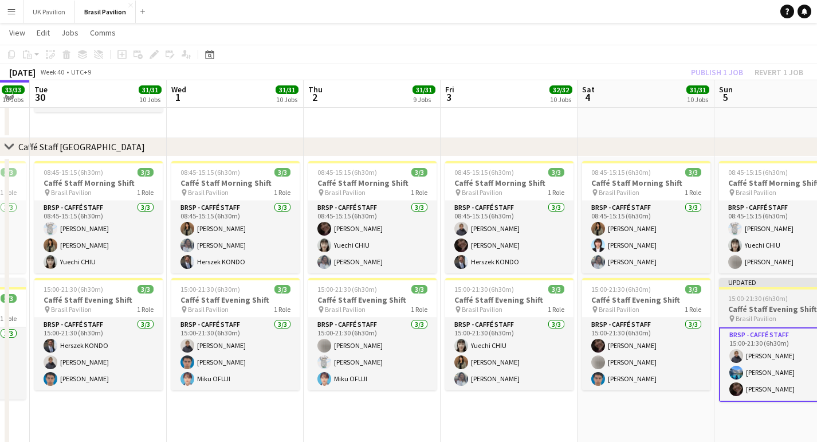
drag, startPoint x: 760, startPoint y: 312, endPoint x: 758, endPoint y: 307, distance: 6.0
click at [761, 311] on app-job-card "Updated 15:00-21:30 (6h30m) 3/3 Caffé Staff Evening Shift pin Brasil Pavilion 1…" at bounding box center [783, 340] width 128 height 124
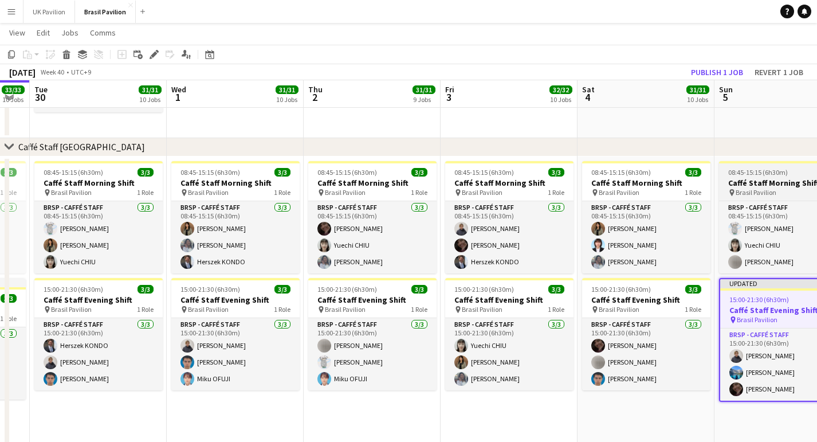
scroll to position [0, 244]
click at [710, 76] on button "Publish 1 job" at bounding box center [717, 72] width 61 height 15
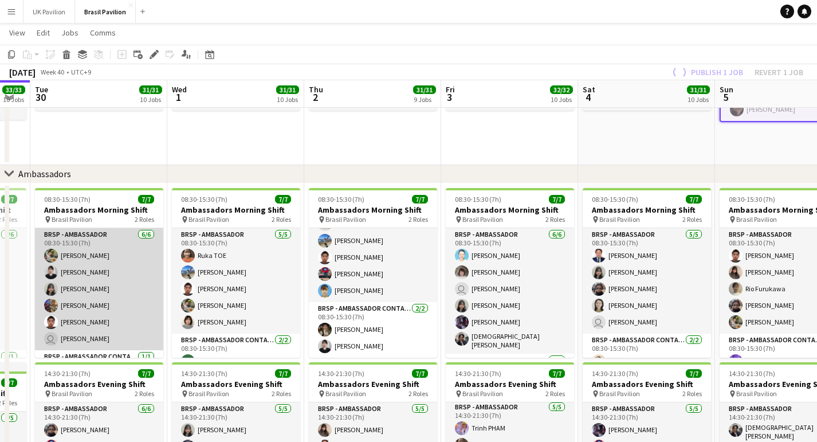
scroll to position [1, 0]
click at [115, 308] on app-card-role "BRSP - Ambassador [DATE] 08:30-15:30 (7h) Rui [PERSON_NAME] [PERSON_NAME] [PERS…" at bounding box center [99, 289] width 128 height 122
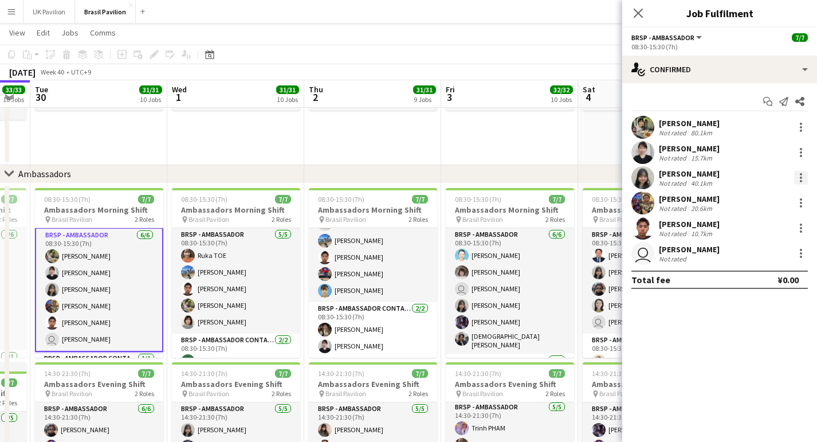
click at [801, 182] on div at bounding box center [801, 178] width 14 height 14
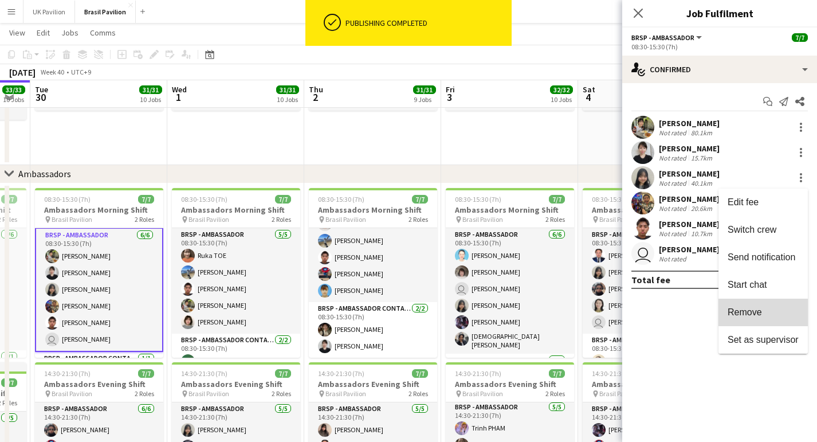
click at [740, 313] on span "Remove" at bounding box center [745, 312] width 34 height 10
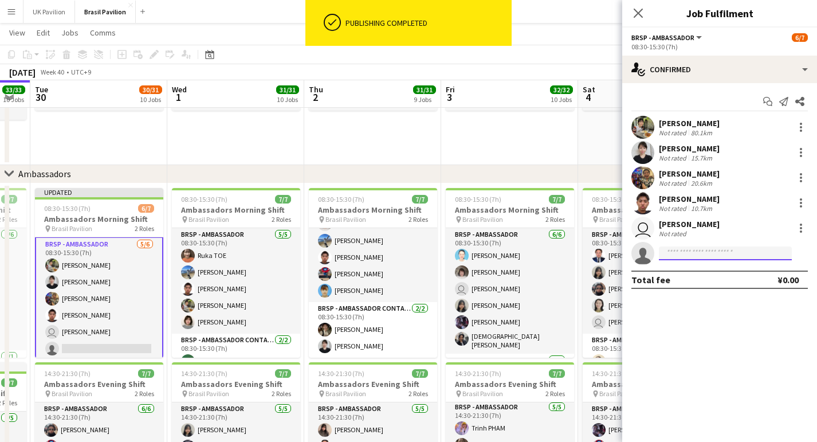
click at [679, 260] on input at bounding box center [725, 253] width 133 height 14
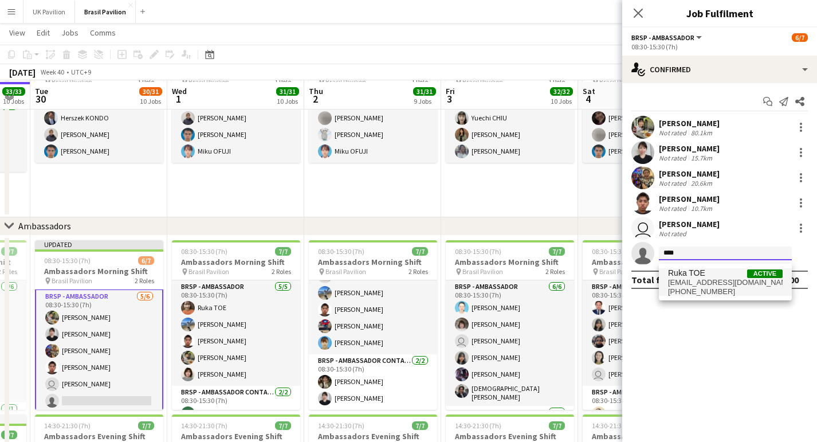
scroll to position [1248, 0]
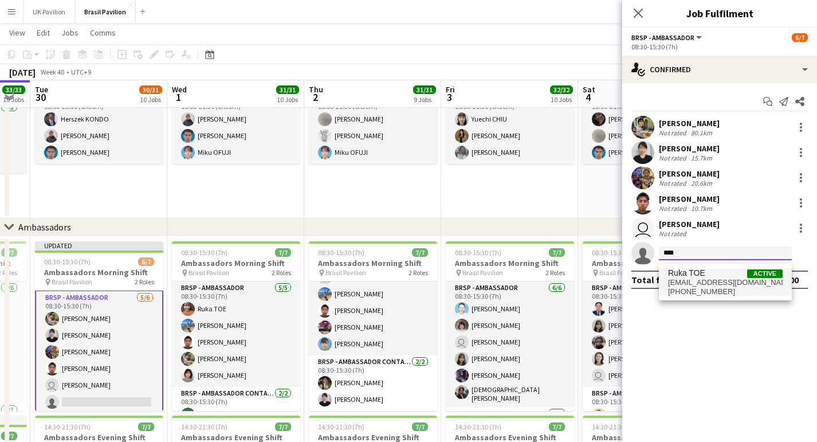
type input "****"
click at [679, 278] on span "Ruka TOE" at bounding box center [686, 273] width 37 height 10
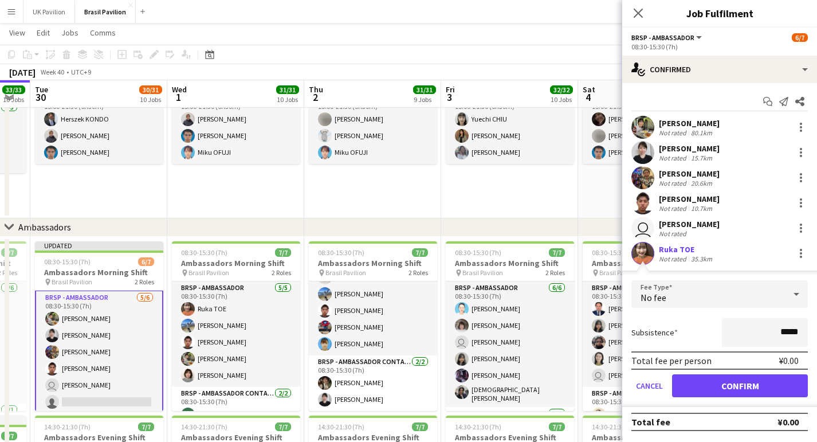
click at [728, 395] on button "Confirm" at bounding box center [740, 385] width 136 height 23
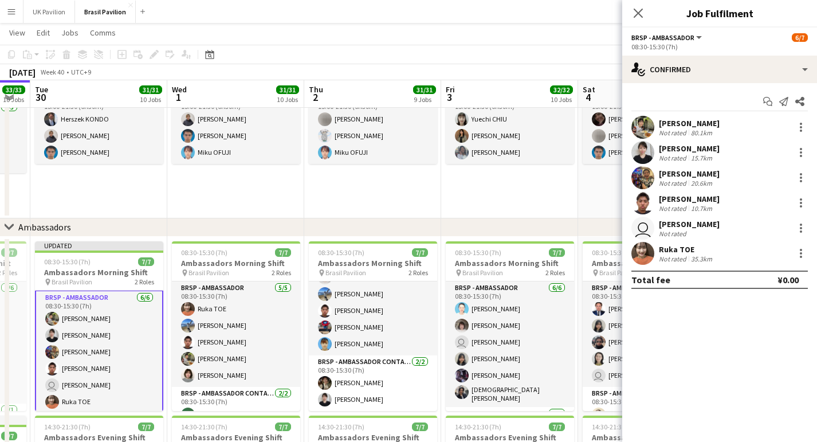
drag, startPoint x: 641, startPoint y: 15, endPoint x: 593, endPoint y: 49, distance: 58.4
click at [641, 15] on icon at bounding box center [638, 13] width 9 height 9
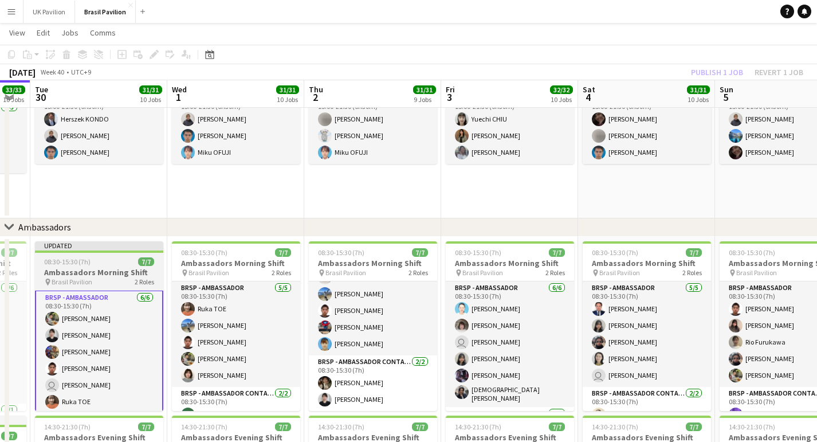
drag, startPoint x: 84, startPoint y: 279, endPoint x: 106, endPoint y: 271, distance: 23.4
click at [84, 277] on h3 "Ambassadors Morning Shift" at bounding box center [99, 272] width 128 height 10
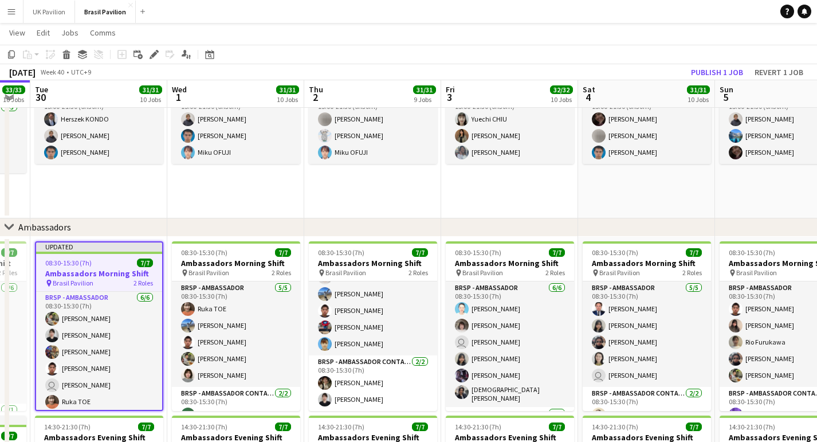
click at [687, 68] on button "Publish 1 job" at bounding box center [717, 72] width 61 height 15
